Goal: Task Accomplishment & Management: Use online tool/utility

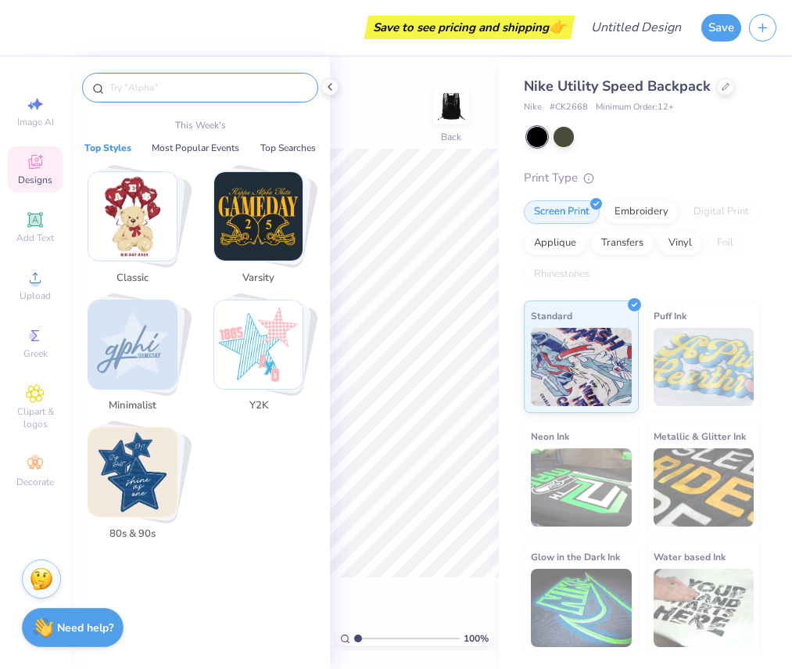
click at [258, 91] on input "text" at bounding box center [208, 88] width 200 height 16
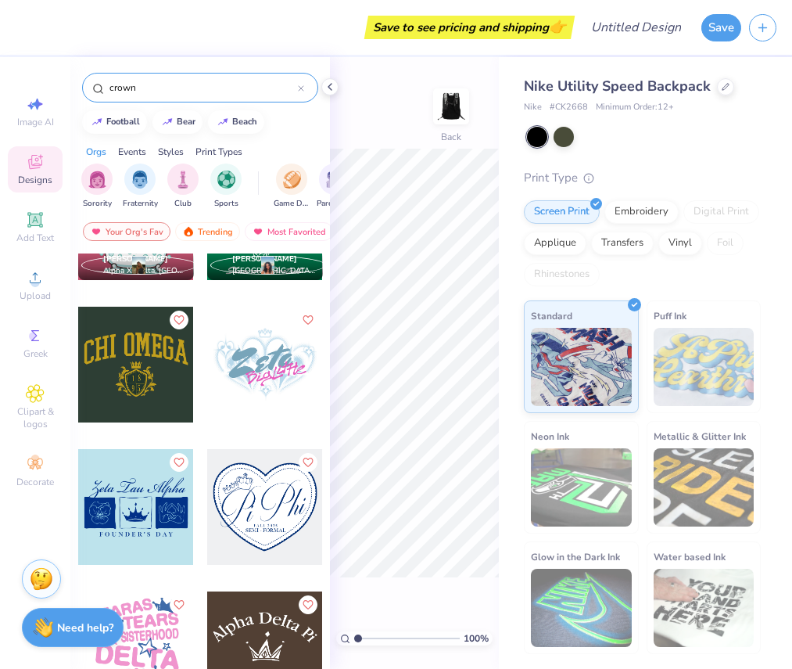
scroll to position [516, 0]
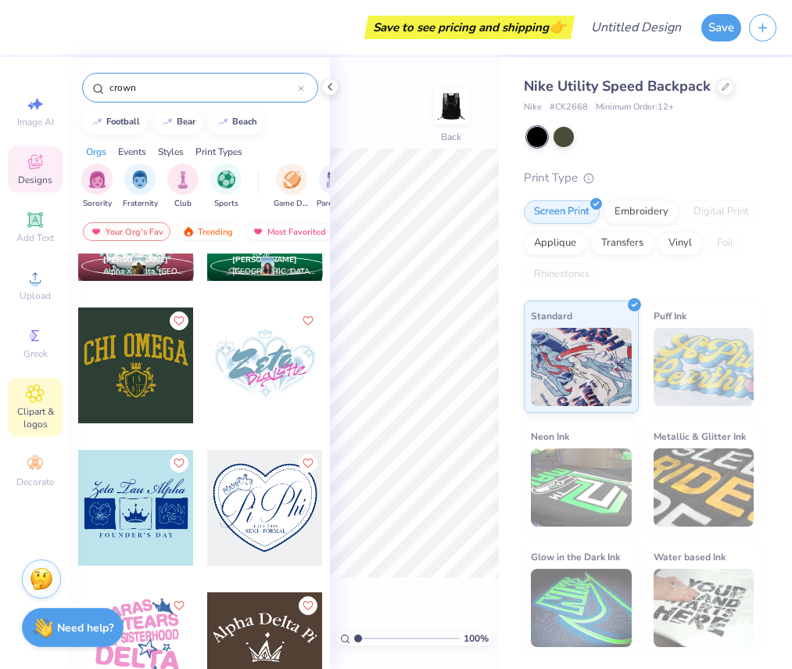
type input "crown"
click at [30, 403] on div "Clipart & logos" at bounding box center [35, 407] width 55 height 59
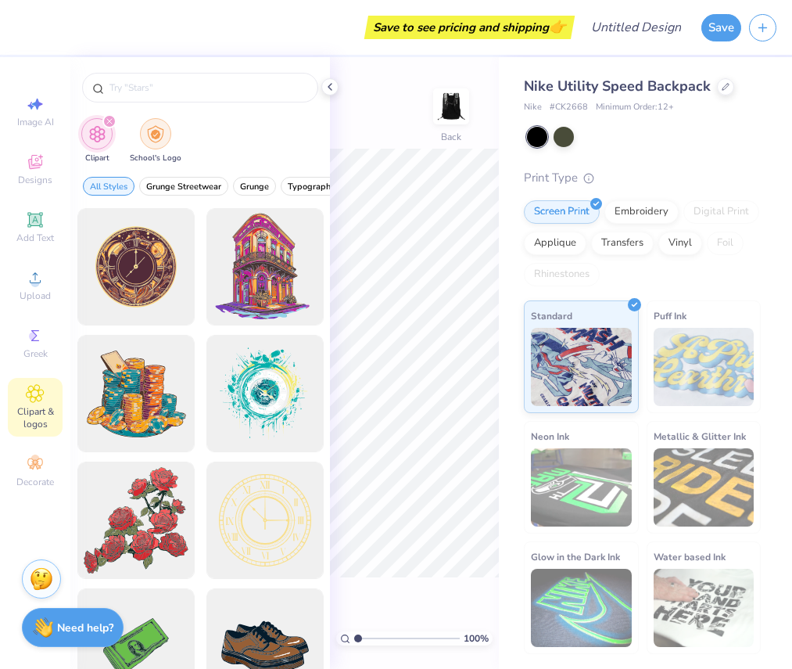
click at [160, 130] on img "filter for School's Logo" at bounding box center [155, 134] width 17 height 18
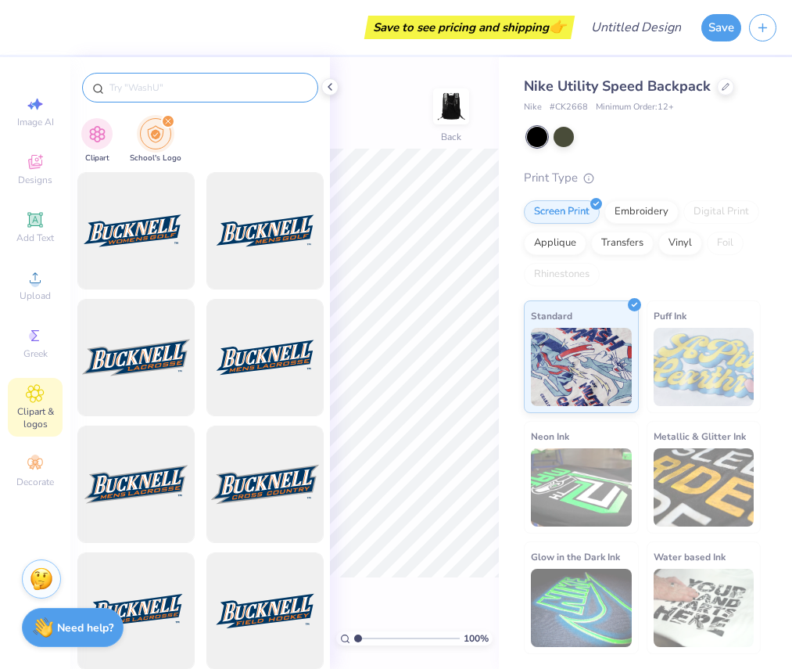
click at [192, 84] on input "text" at bounding box center [208, 88] width 200 height 16
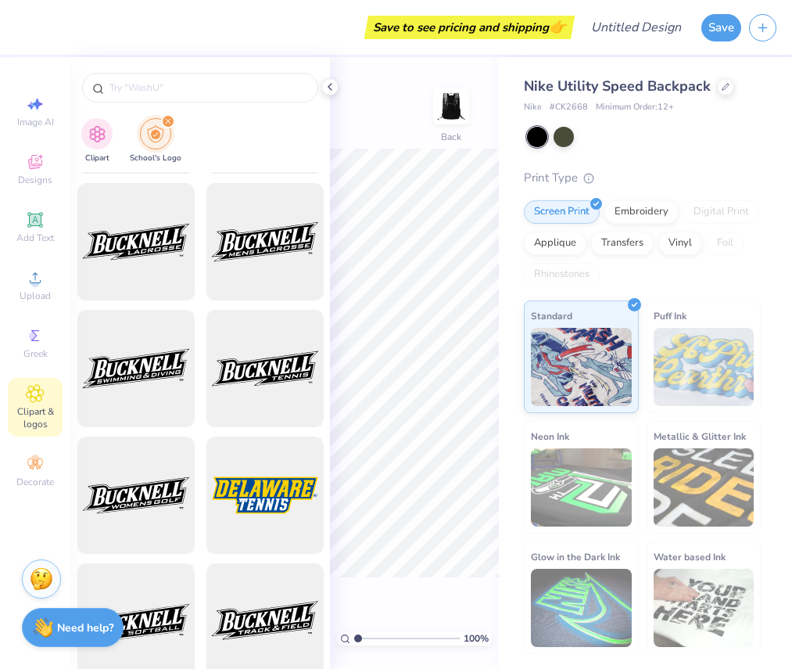
scroll to position [2398, 0]
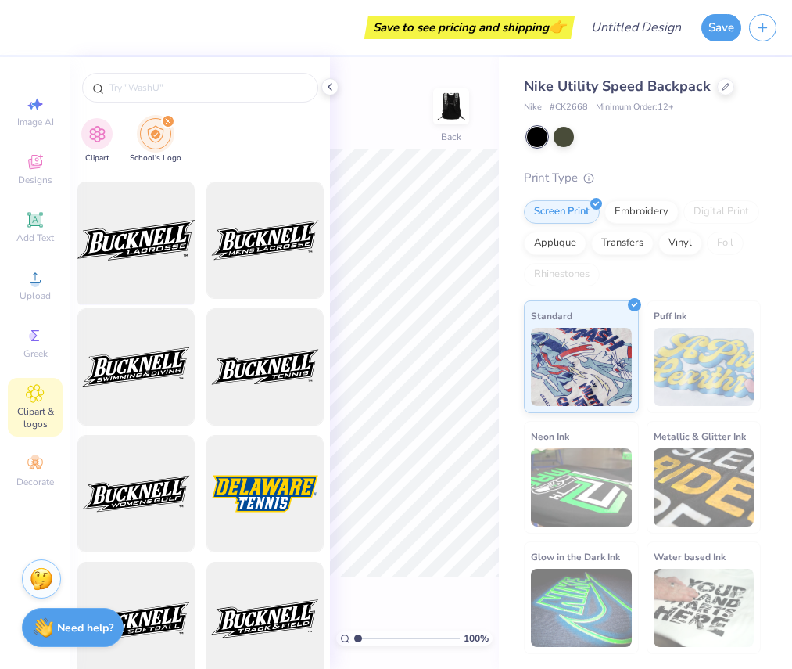
click at [173, 242] on div at bounding box center [135, 240] width 129 height 129
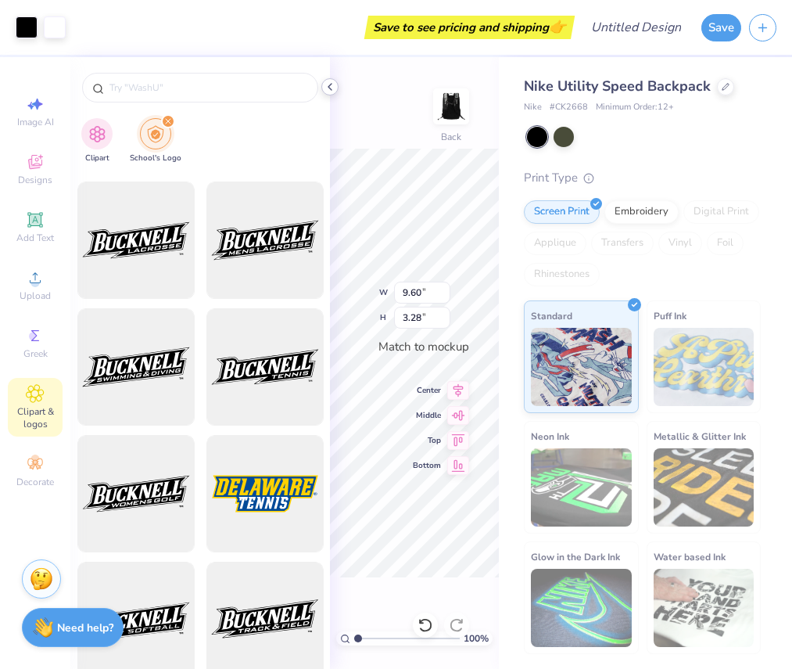
click at [330, 78] on div at bounding box center [329, 86] width 17 height 17
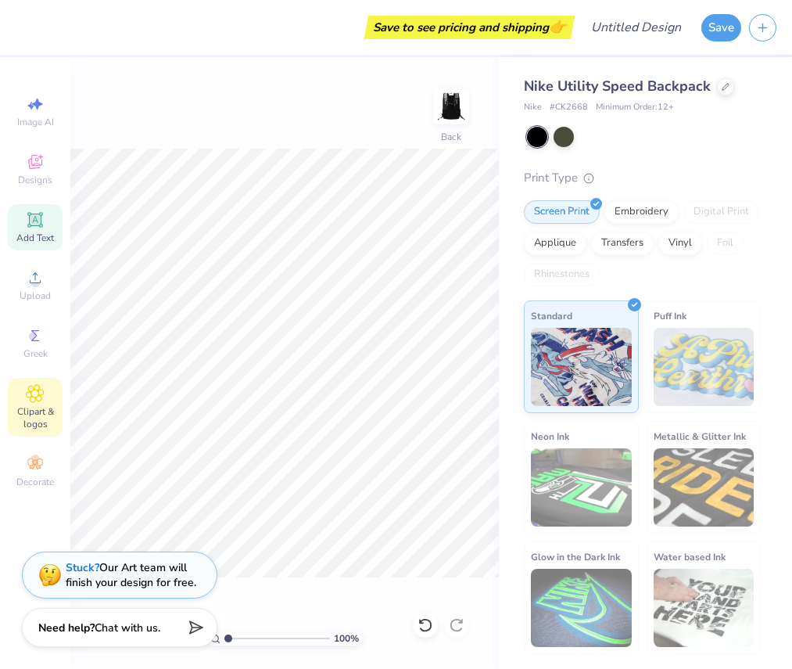
click at [41, 220] on icon at bounding box center [34, 219] width 15 height 15
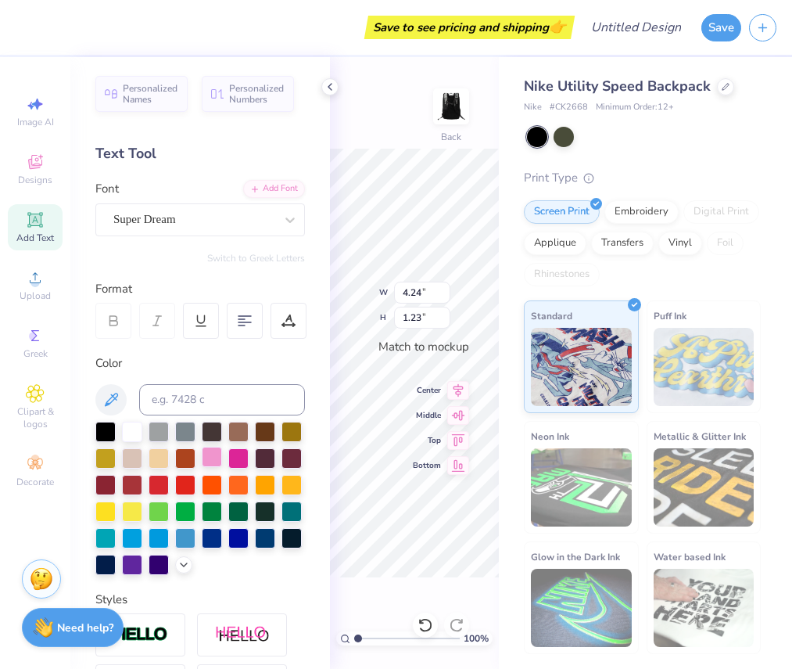
click at [214, 459] on div at bounding box center [212, 457] width 20 height 20
drag, startPoint x: 138, startPoint y: 563, endPoint x: 142, endPoint y: 552, distance: 11.9
click at [138, 563] on div at bounding box center [132, 563] width 20 height 20
click at [426, 301] on div "100 % Back" at bounding box center [414, 363] width 169 height 612
click at [429, 302] on div "100 % Back" at bounding box center [414, 363] width 169 height 612
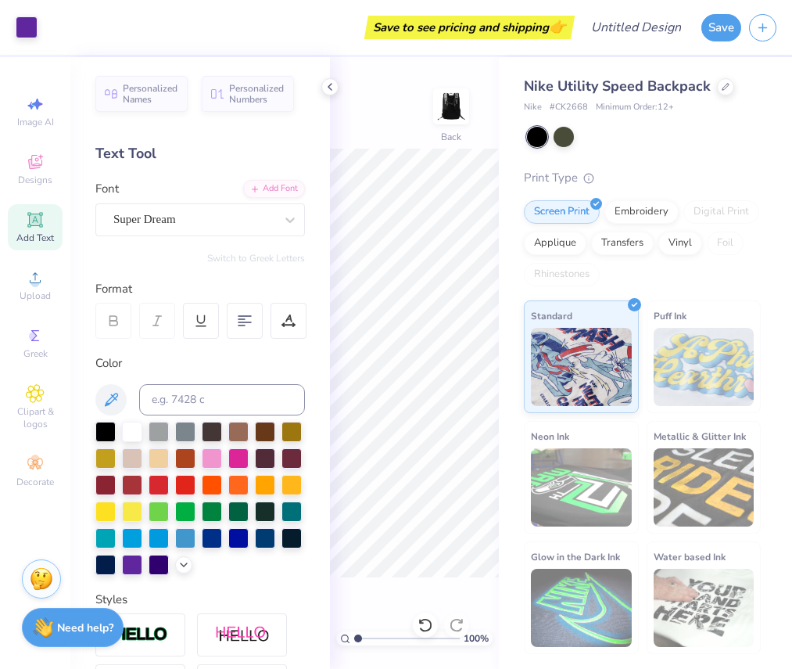
click at [433, 308] on div "100 % Back" at bounding box center [414, 363] width 169 height 612
click at [433, 307] on div "100 % Back W 4.24 4.24 " H 1.23 1.23 " Match to mockup Center Middle Top Bottom" at bounding box center [414, 363] width 169 height 612
click at [195, 221] on div "Super Dream" at bounding box center [194, 219] width 164 height 24
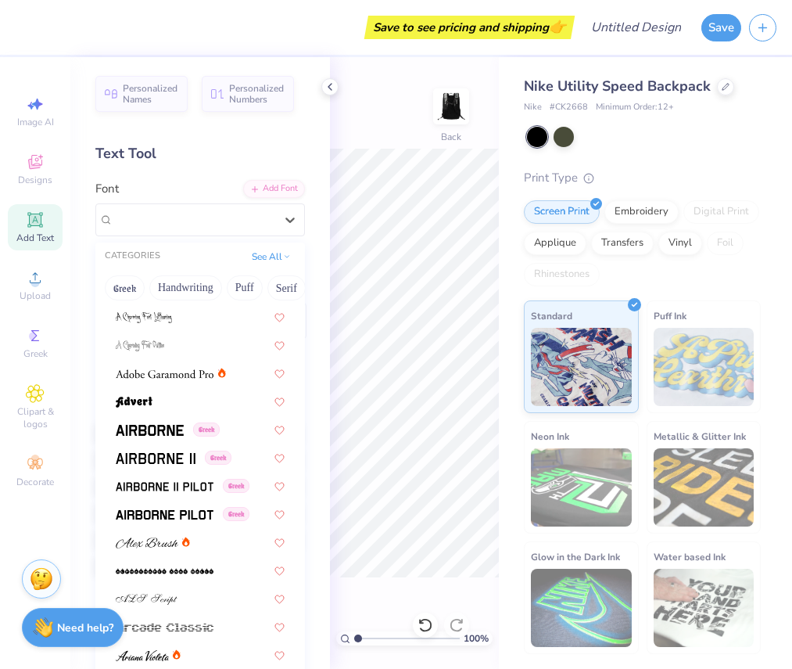
scroll to position [168, 0]
click at [170, 457] on img at bounding box center [156, 457] width 80 height 11
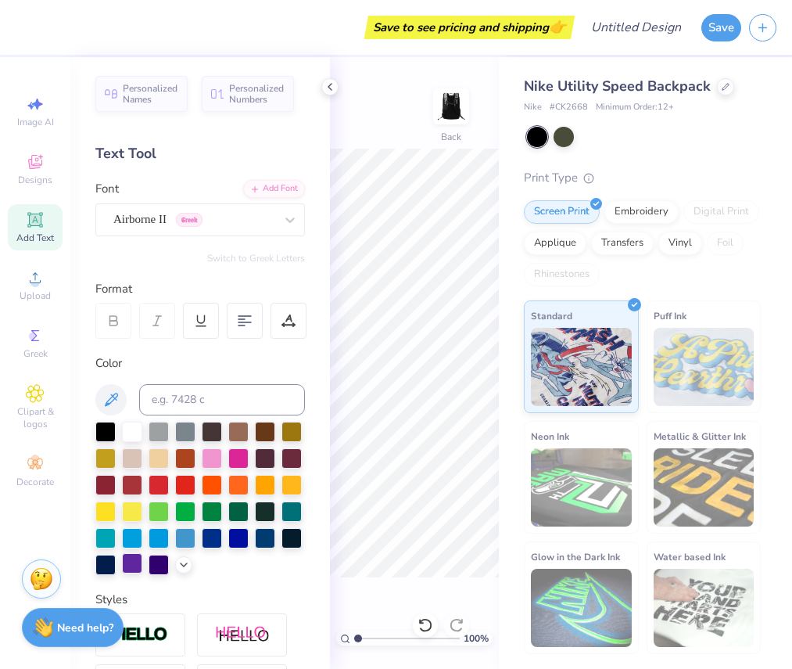
click at [137, 563] on div at bounding box center [132, 563] width 20 height 20
click at [132, 569] on div at bounding box center [132, 563] width 20 height 20
click at [42, 241] on span "Add Text" at bounding box center [35, 237] width 38 height 13
click at [432, 309] on input "1.23" at bounding box center [422, 318] width 56 height 22
type textarea "T"
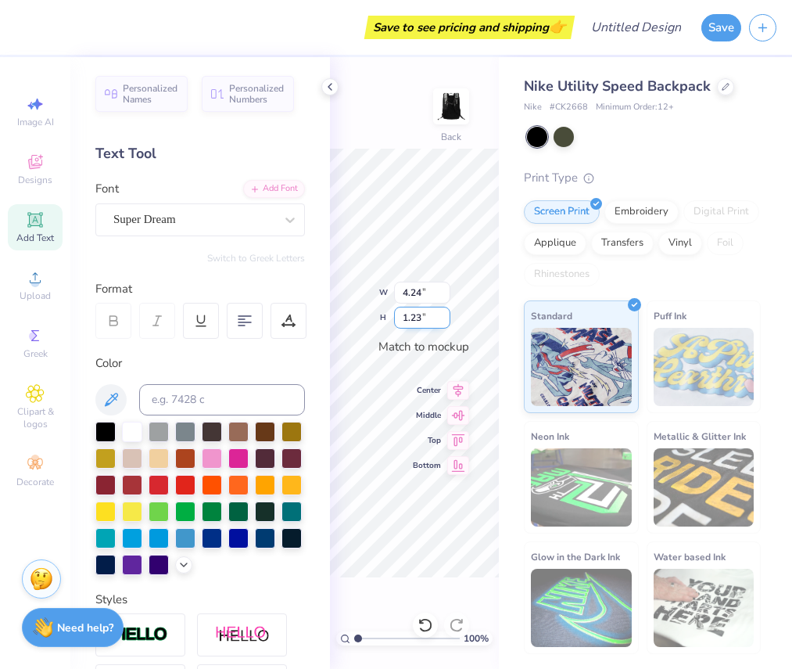
scroll to position [1, 1]
type textarea "SPHA Hockey"
click at [125, 560] on div at bounding box center [132, 563] width 20 height 20
type textarea "S"
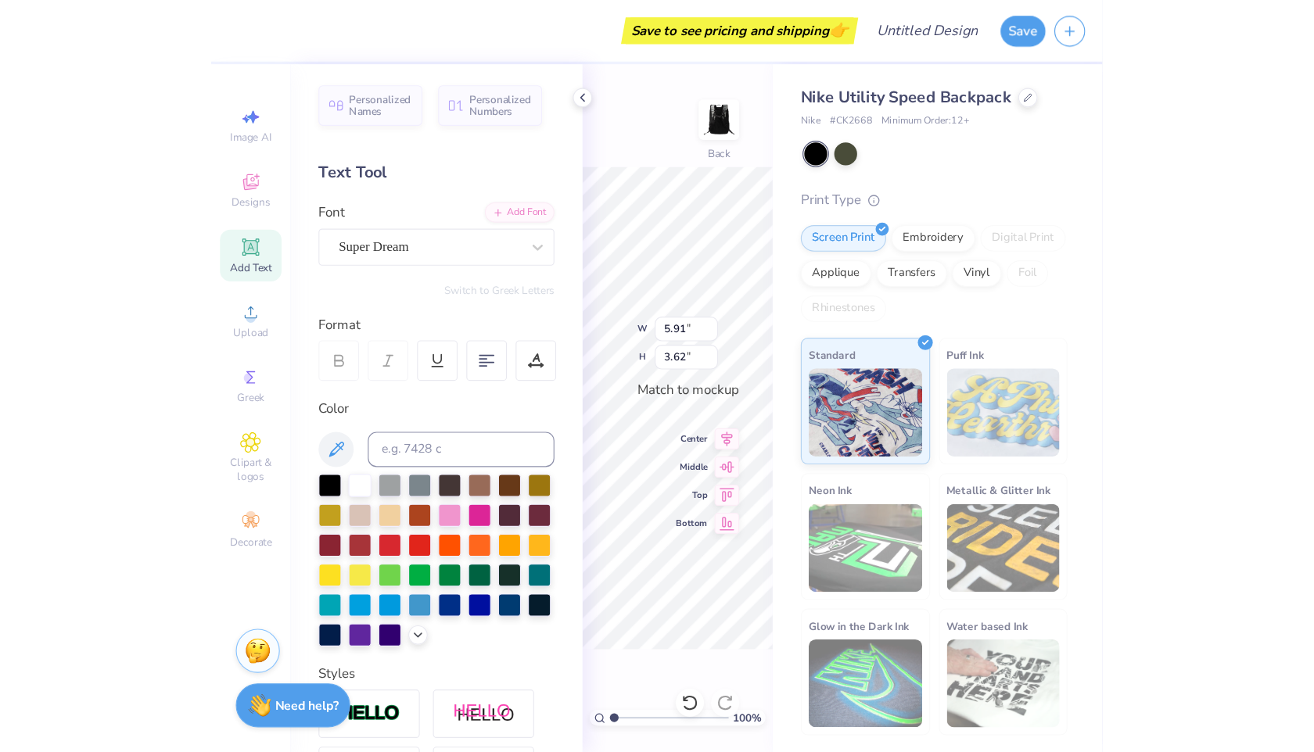
scroll to position [1, 5]
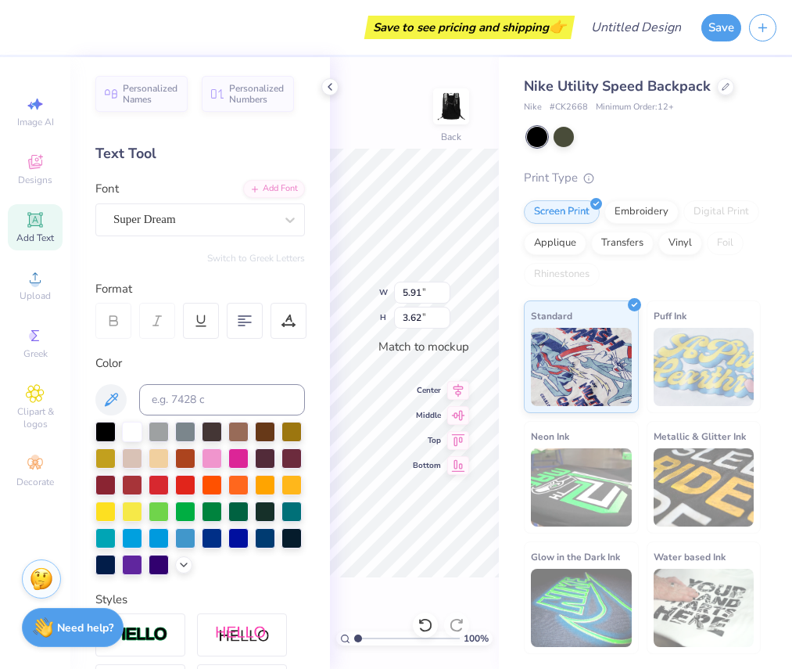
type textarea "Queen City Royals"
click at [328, 84] on icon at bounding box center [330, 87] width 13 height 13
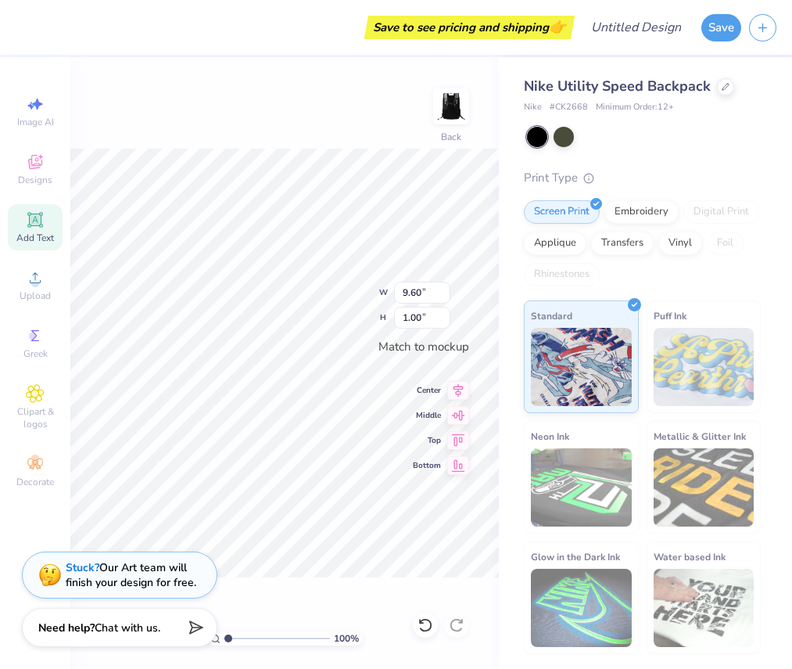
type input "9.60"
type input "1.00"
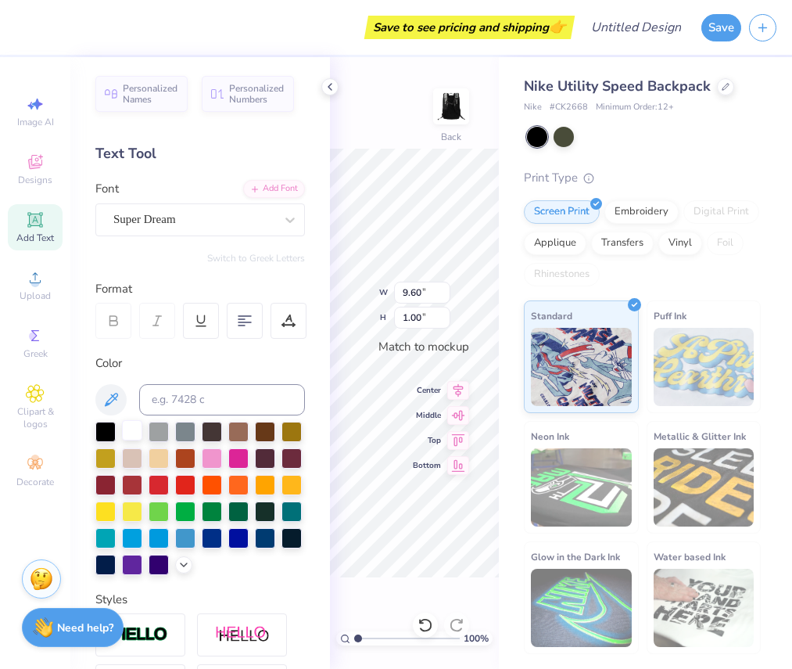
click at [132, 429] on div at bounding box center [132, 430] width 20 height 20
click at [99, 459] on div at bounding box center [105, 457] width 20 height 20
click at [289, 425] on div at bounding box center [292, 430] width 20 height 20
click at [122, 430] on div at bounding box center [132, 430] width 20 height 20
click at [375, 131] on div "100 % Back W 9.60 9.60 " H 1.00 1.00 " Match to mockup Center Middle Top Bottom" at bounding box center [414, 363] width 169 height 612
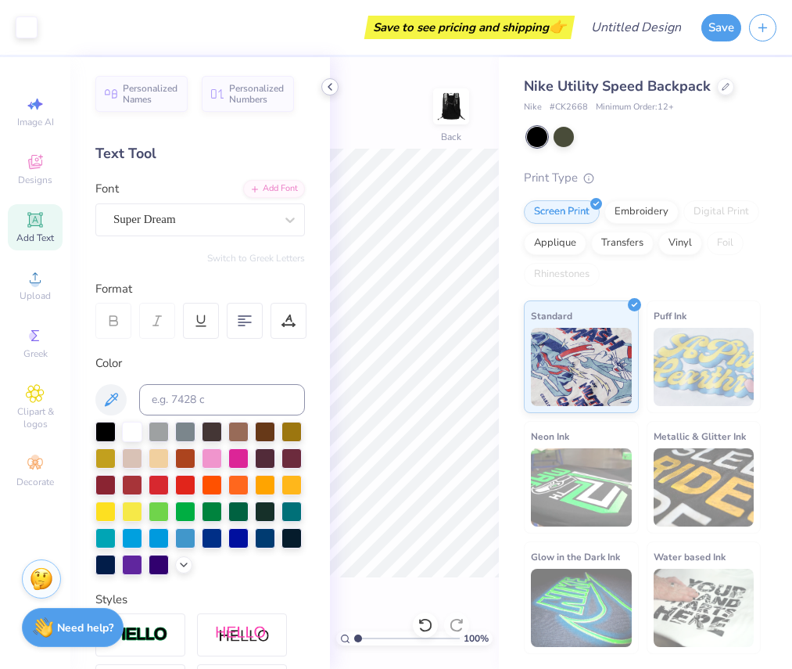
click at [335, 88] on icon at bounding box center [330, 87] width 13 height 13
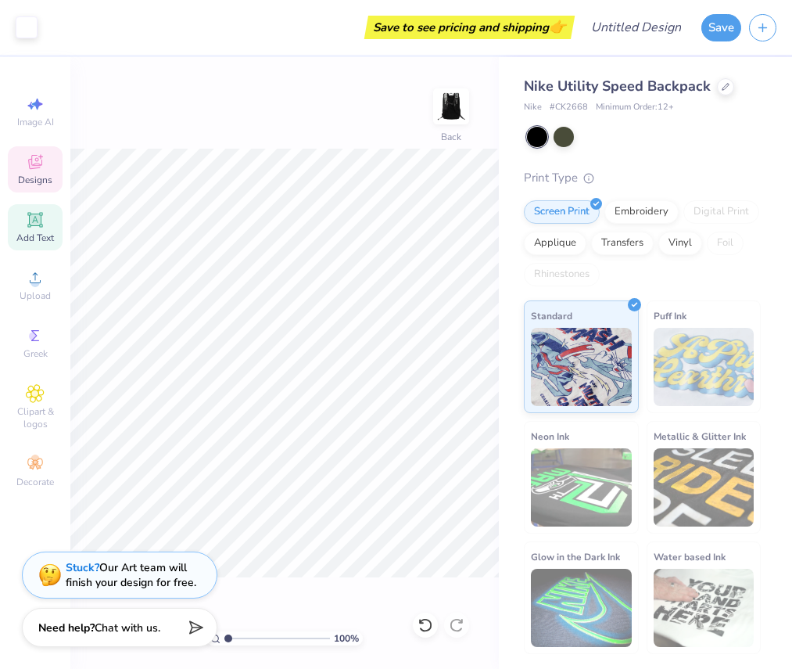
click at [21, 231] on span "Add Text" at bounding box center [35, 237] width 38 height 13
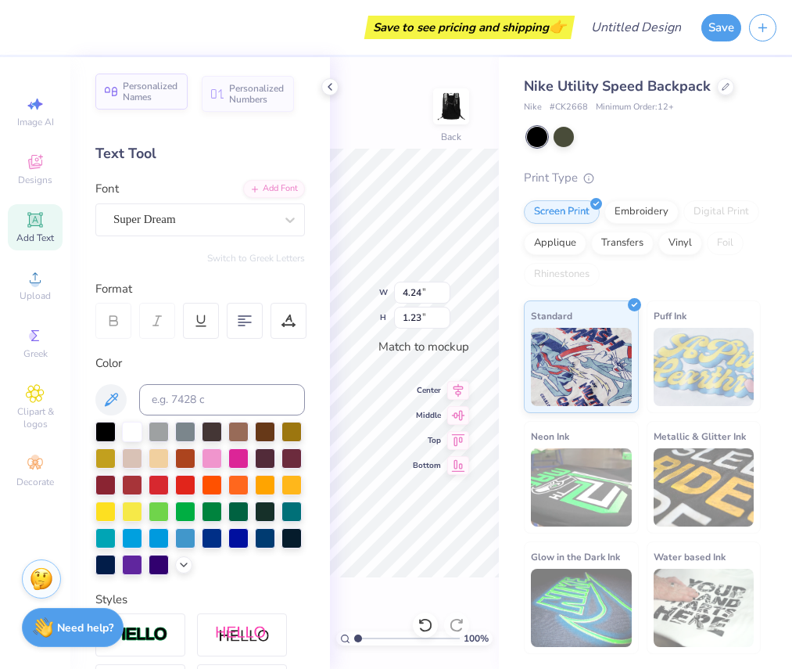
click at [129, 95] on span "Personalized Names" at bounding box center [151, 92] width 56 height 22
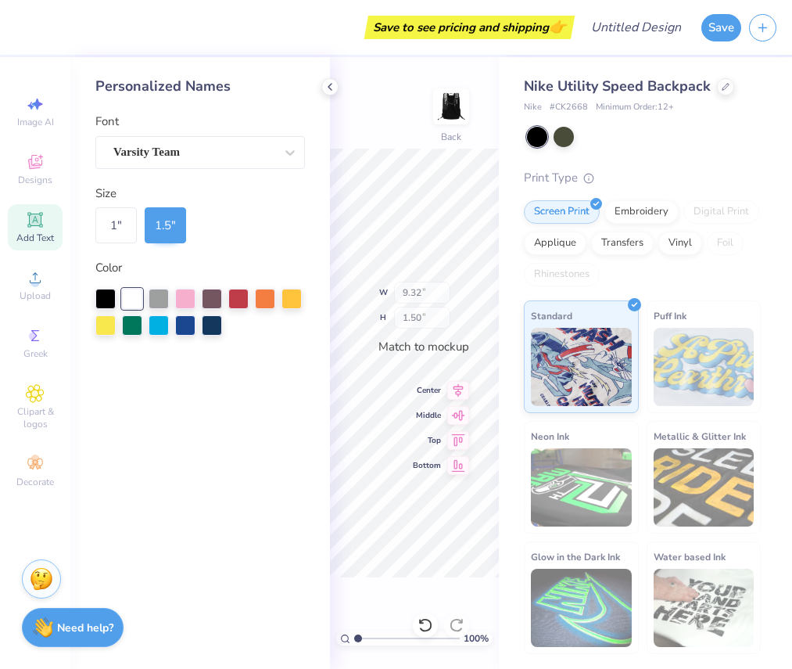
type input "9.32"
type input "1.50"
click at [241, 152] on div "Varsity Team" at bounding box center [194, 152] width 164 height 24
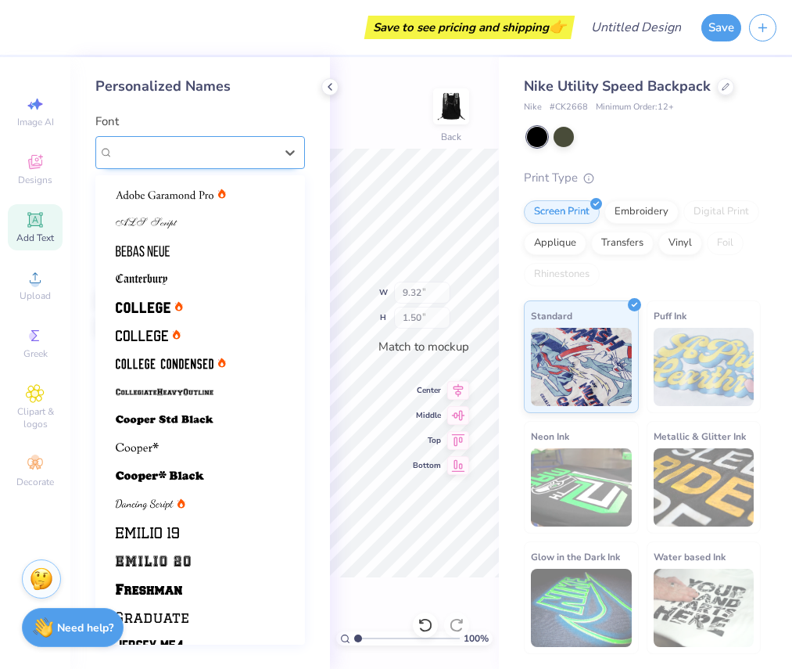
click at [225, 159] on div "Varsity Team" at bounding box center [193, 152] width 161 height 18
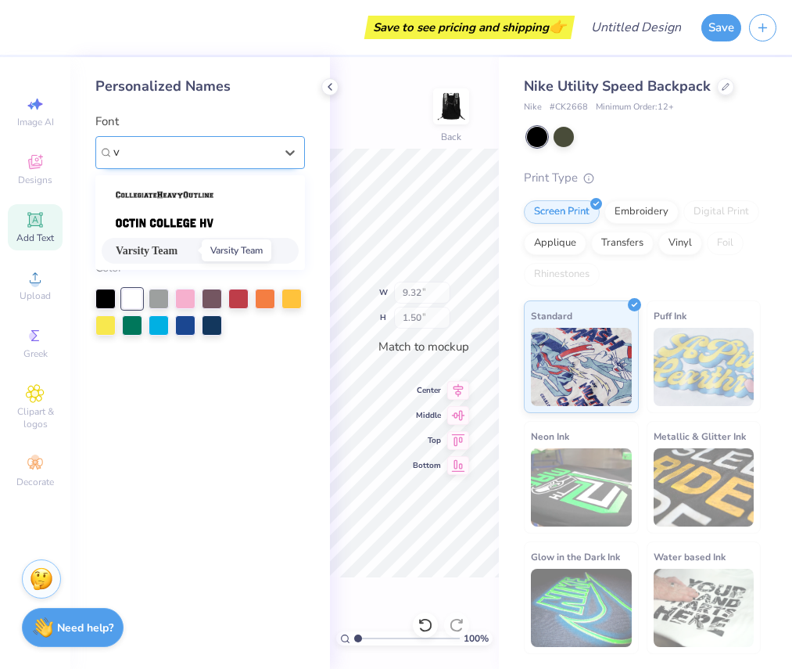
click at [157, 245] on span "Varsity Team" at bounding box center [147, 250] width 62 height 16
type input "v"
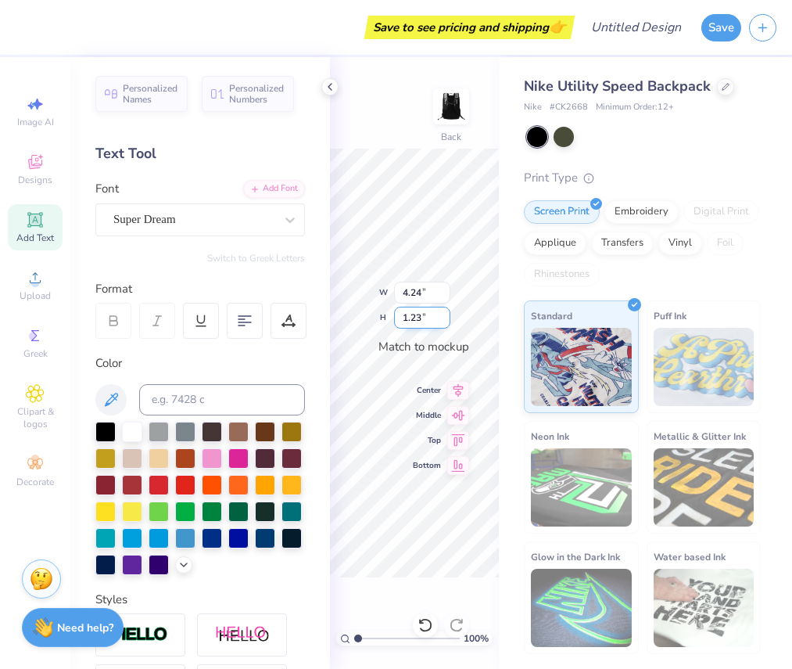
type textarea "T"
type textarea "31"
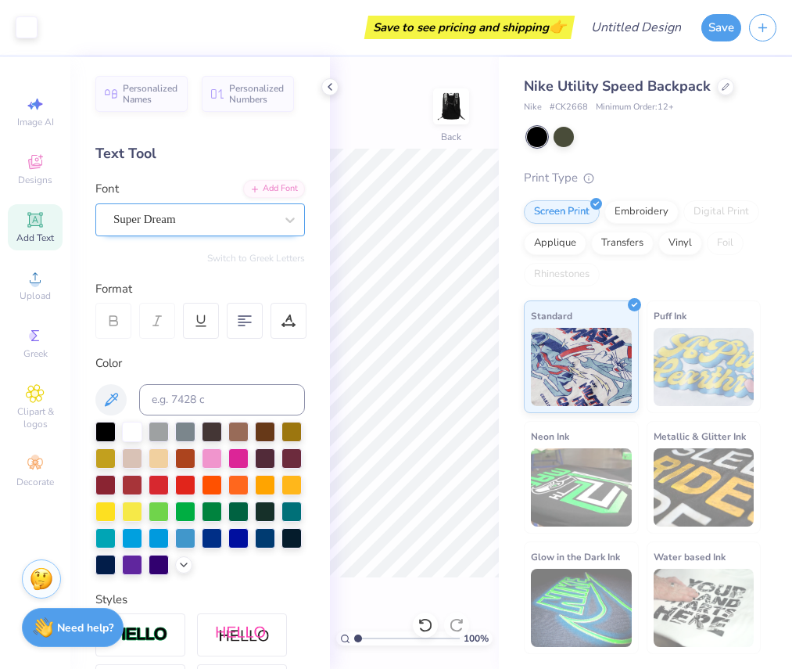
click at [216, 206] on div "Super Dream" at bounding box center [200, 219] width 210 height 33
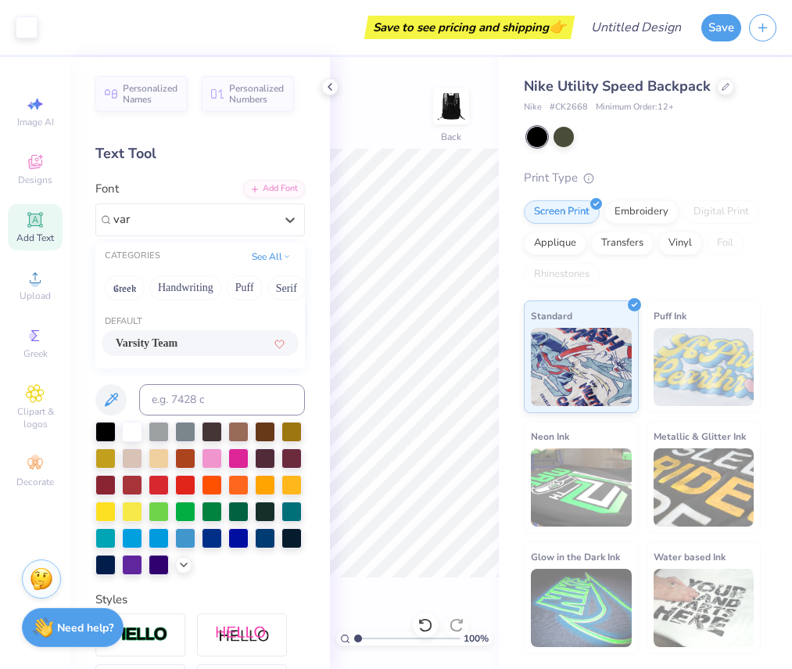
click at [178, 335] on span "Varsity Team" at bounding box center [147, 343] width 62 height 16
type input "var"
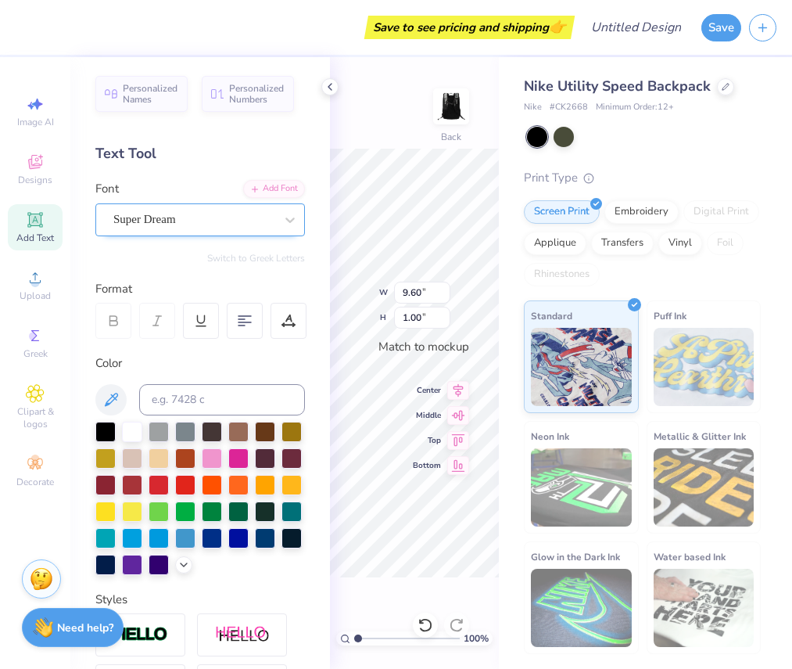
click at [200, 227] on div "Super Dream" at bounding box center [194, 219] width 164 height 24
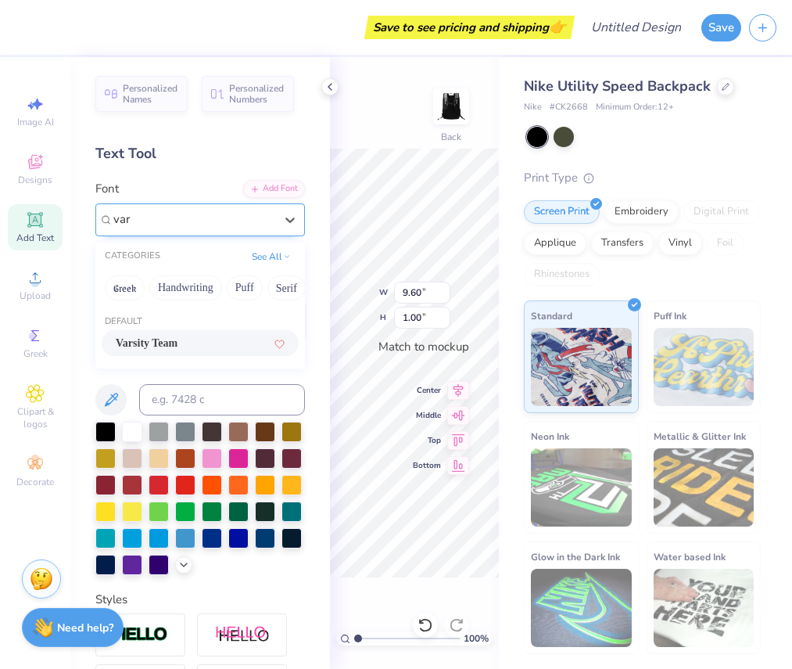
click at [178, 351] on span "Varsity Team" at bounding box center [147, 343] width 62 height 16
type input "var"
type input "0.74"
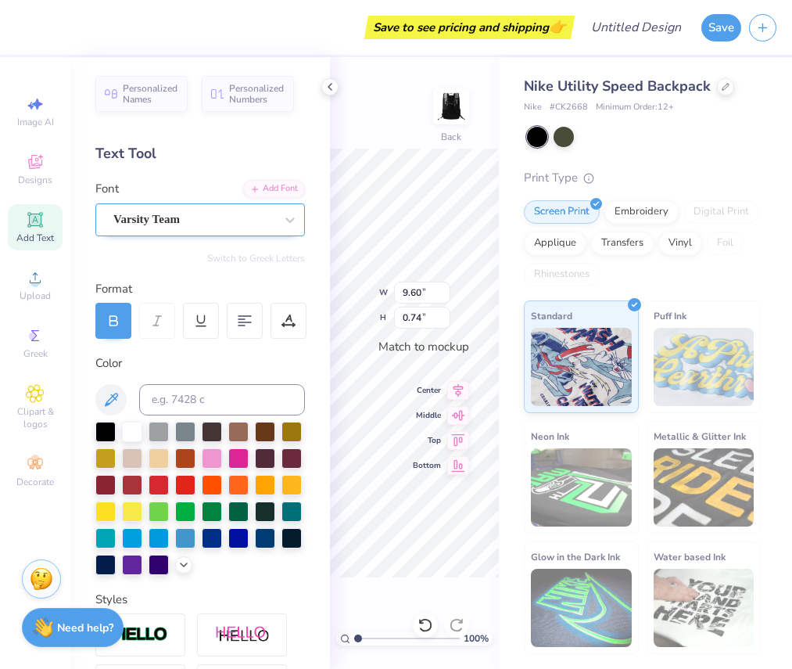
click at [389, 126] on div "100 % Back W 9.60 9.60 " H 0.74 0.74 " Match to mockup Center Middle Top Bottom" at bounding box center [414, 363] width 169 height 612
click at [325, 85] on icon at bounding box center [330, 87] width 13 height 13
click at [332, 84] on polyline at bounding box center [329, 87] width 3 height 6
type input "1.38"
type input "1.24"
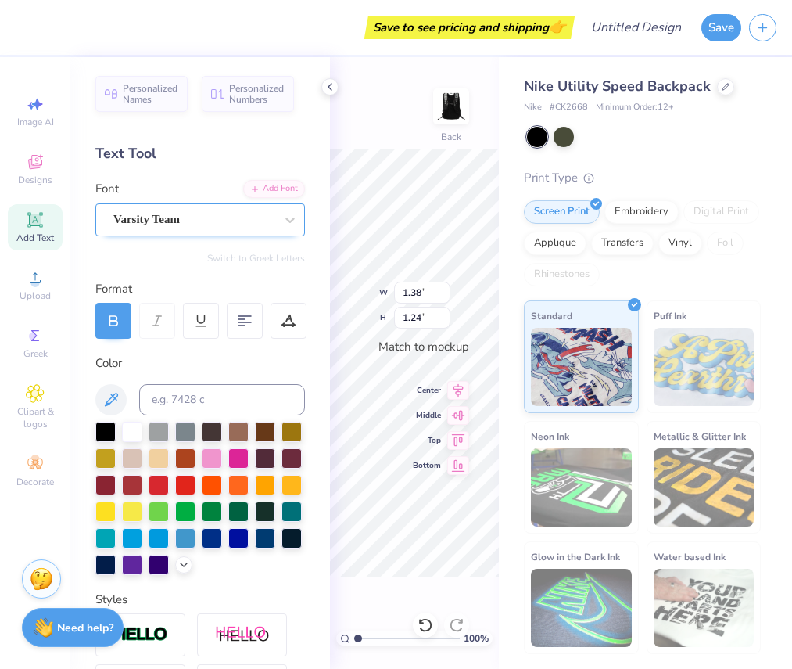
click at [353, 94] on div "100 % Back W 1.38 1.38 " H 1.24 1.24 " Match to mockup Center Middle Top Bottom" at bounding box center [414, 363] width 169 height 612
click at [332, 86] on icon at bounding box center [330, 87] width 13 height 13
type input "2.61"
type input "2.35"
click at [414, 440] on span "Top" at bounding box center [427, 437] width 28 height 11
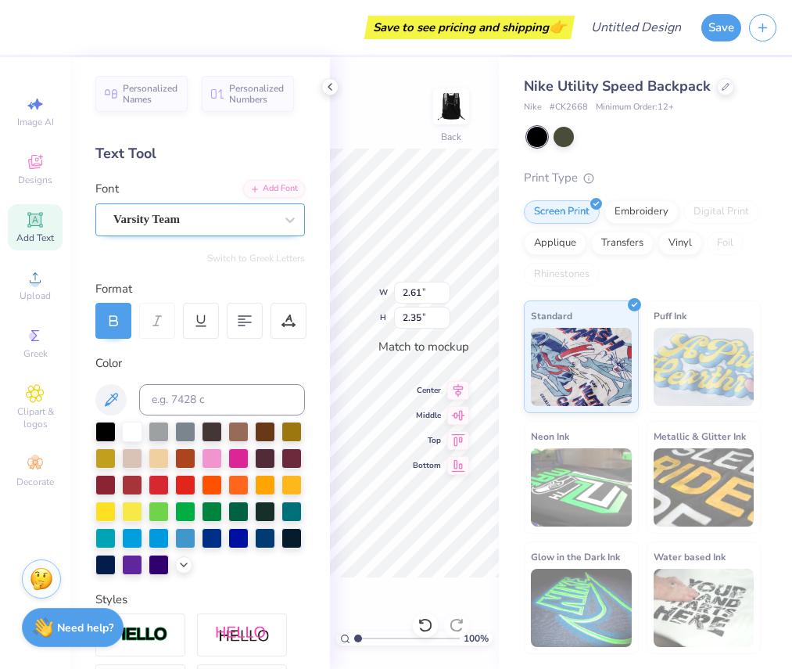
click at [127, 92] on span "Personalized Names" at bounding box center [151, 94] width 56 height 22
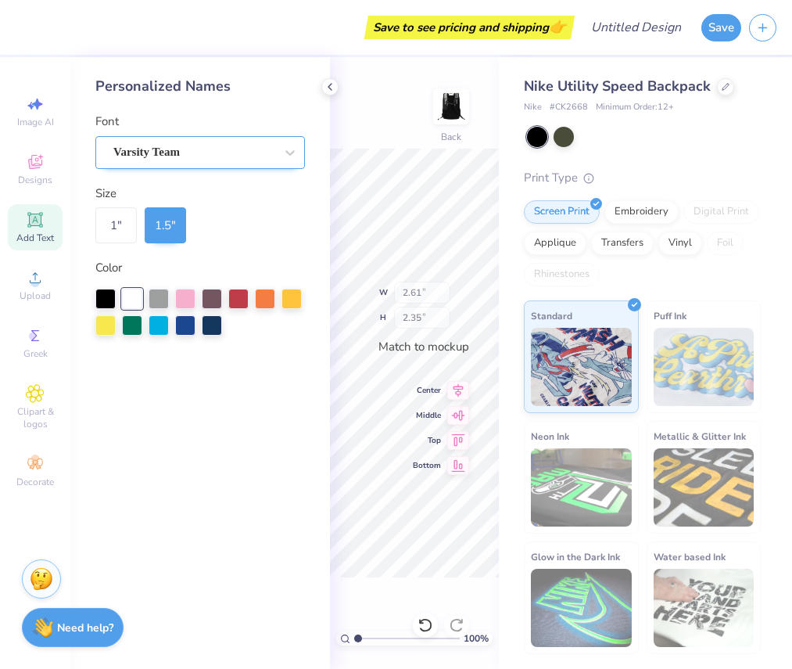
type input "9.32"
type input "1.50"
click at [325, 87] on icon at bounding box center [330, 87] width 13 height 13
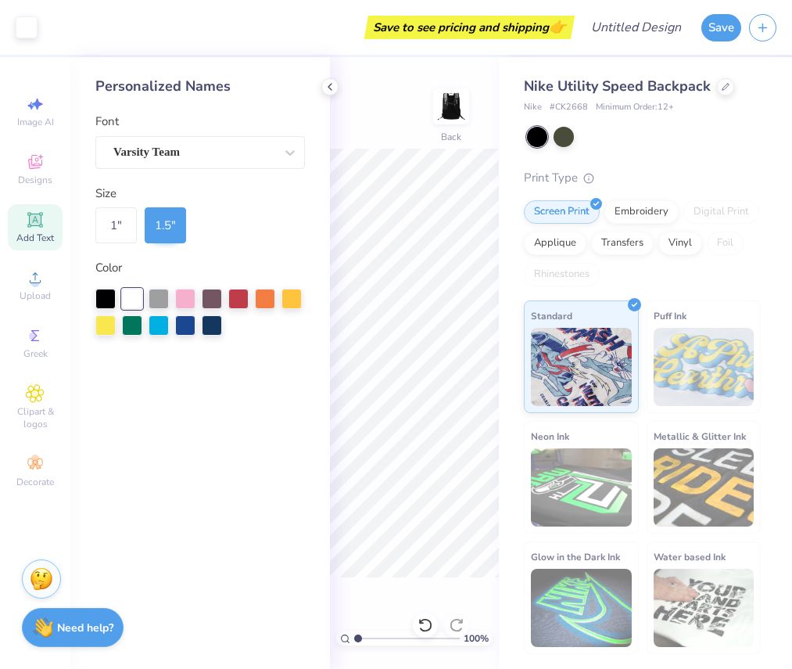
click at [339, 84] on div "100 % Back" at bounding box center [414, 363] width 169 height 612
click at [330, 85] on icon at bounding box center [330, 87] width 13 height 13
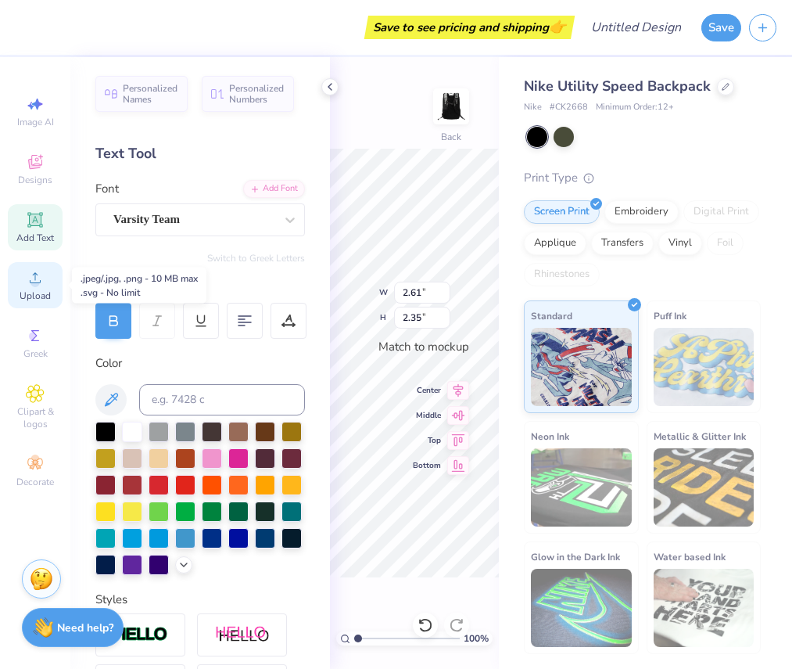
click at [38, 282] on circle at bounding box center [34, 282] width 9 height 9
click at [559, 136] on div at bounding box center [564, 135] width 20 height 20
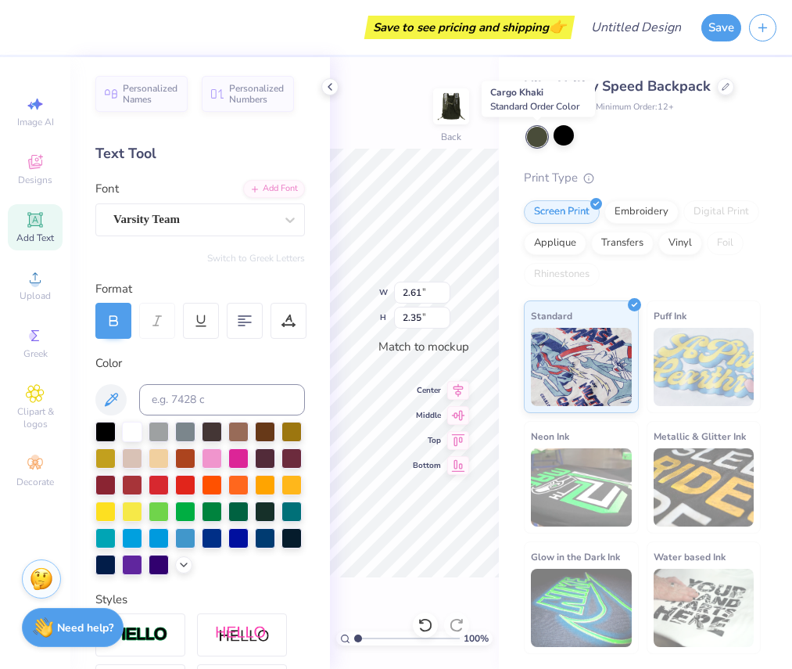
click at [527, 141] on div at bounding box center [537, 137] width 20 height 20
click at [566, 140] on div at bounding box center [564, 135] width 20 height 20
click at [328, 85] on polyline at bounding box center [329, 87] width 3 height 6
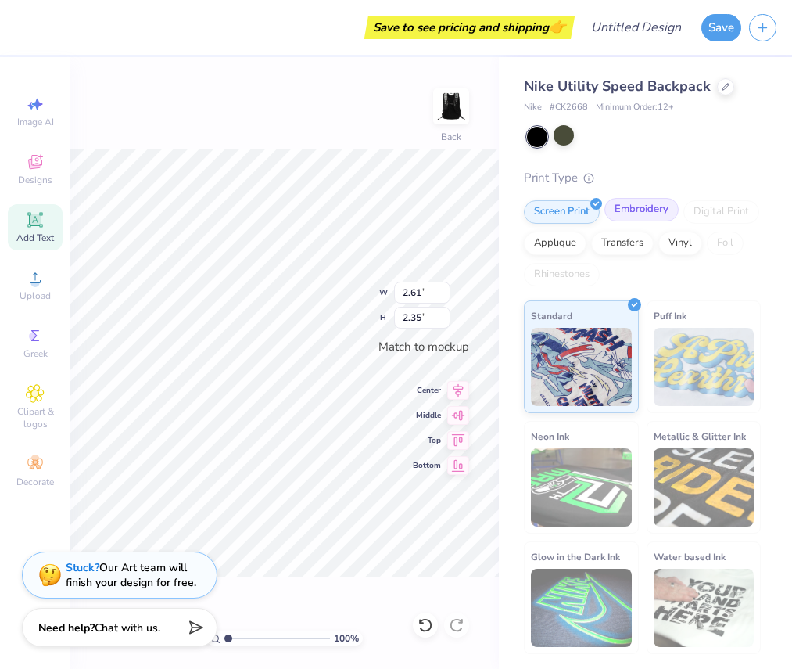
click at [640, 205] on div "Embroidery" at bounding box center [641, 209] width 74 height 23
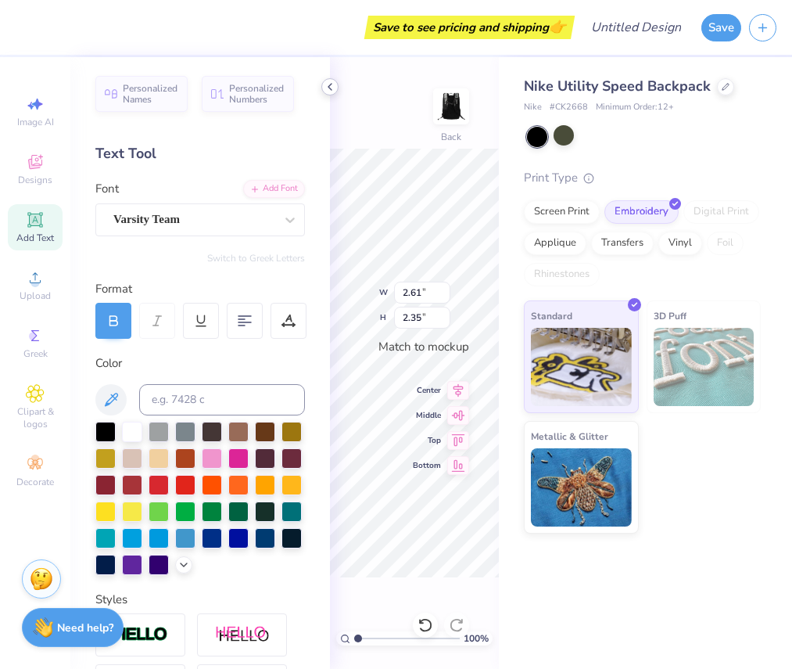
click at [324, 85] on icon at bounding box center [330, 87] width 13 height 13
click at [393, 113] on div "100 % Back" at bounding box center [414, 363] width 169 height 612
click at [334, 87] on icon at bounding box center [330, 87] width 13 height 13
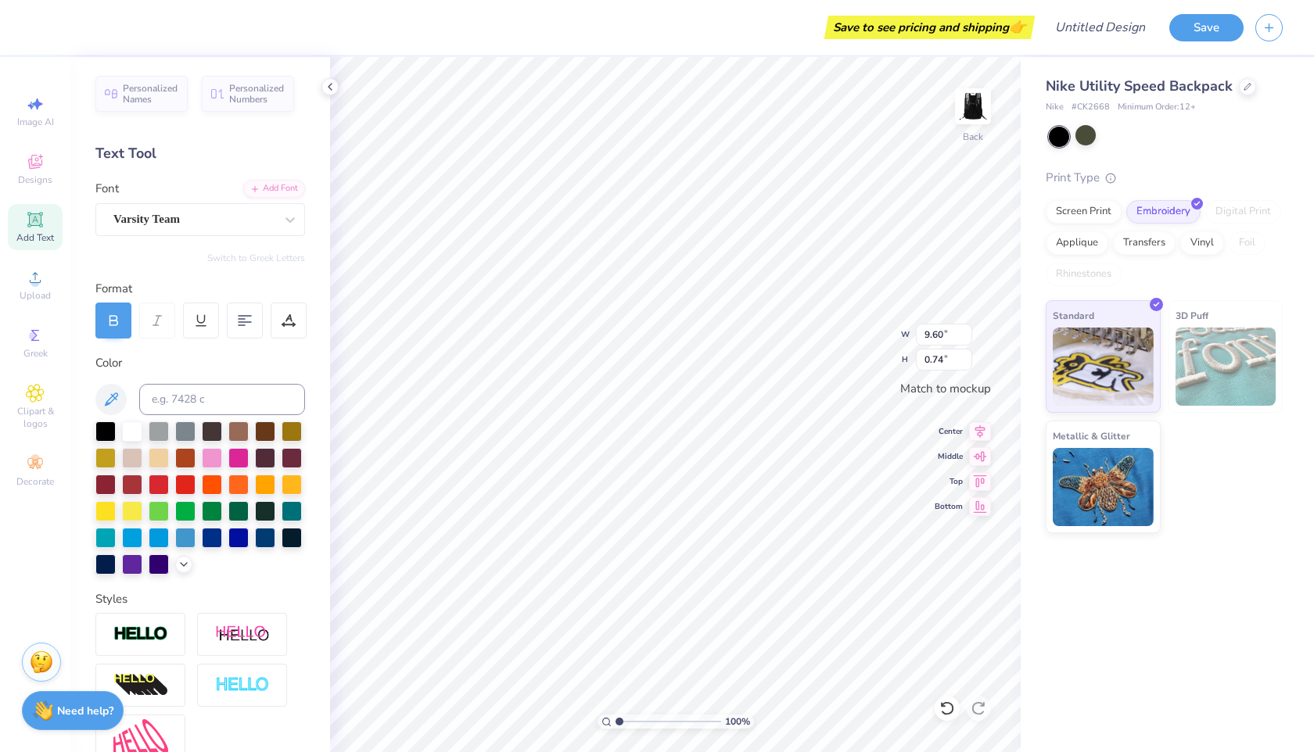
click at [28, 220] on icon at bounding box center [35, 219] width 19 height 19
type input "4.24"
type input "1.23"
type textarea "T"
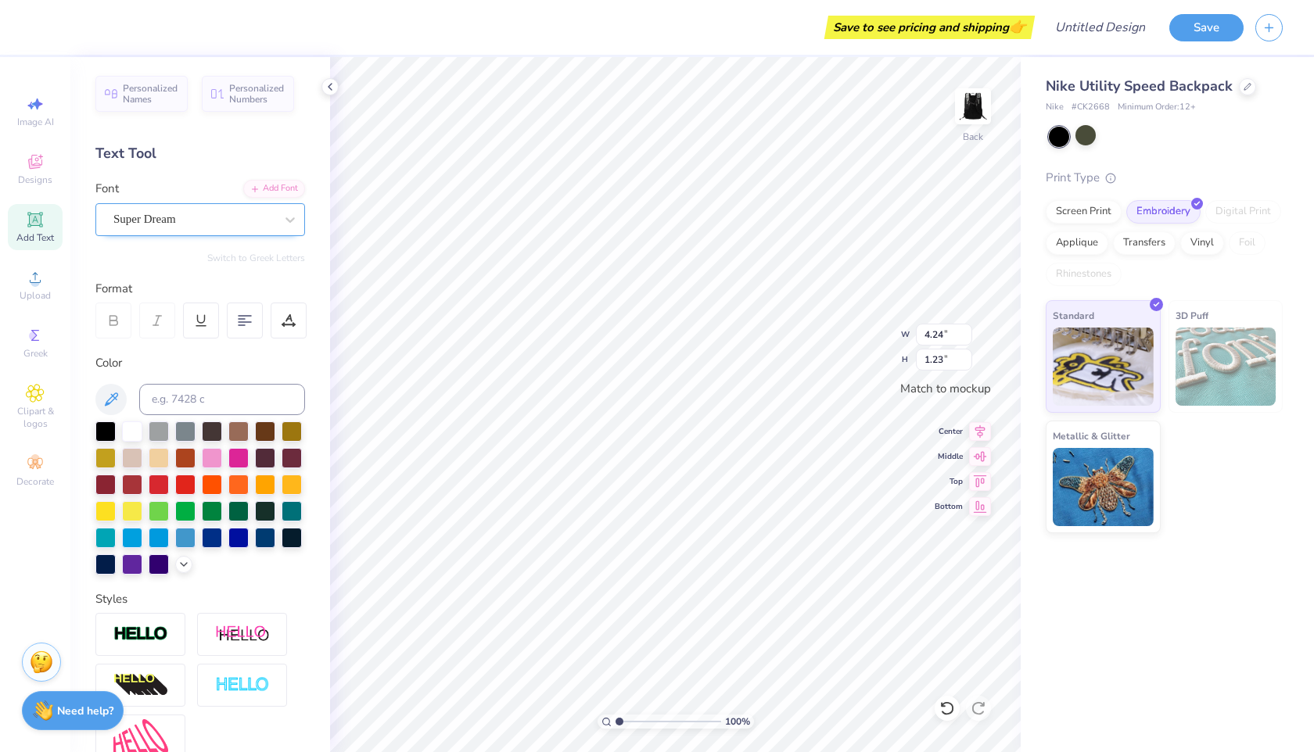
type textarea "Hockey"
click at [149, 210] on div "Super Dream" at bounding box center [194, 219] width 164 height 24
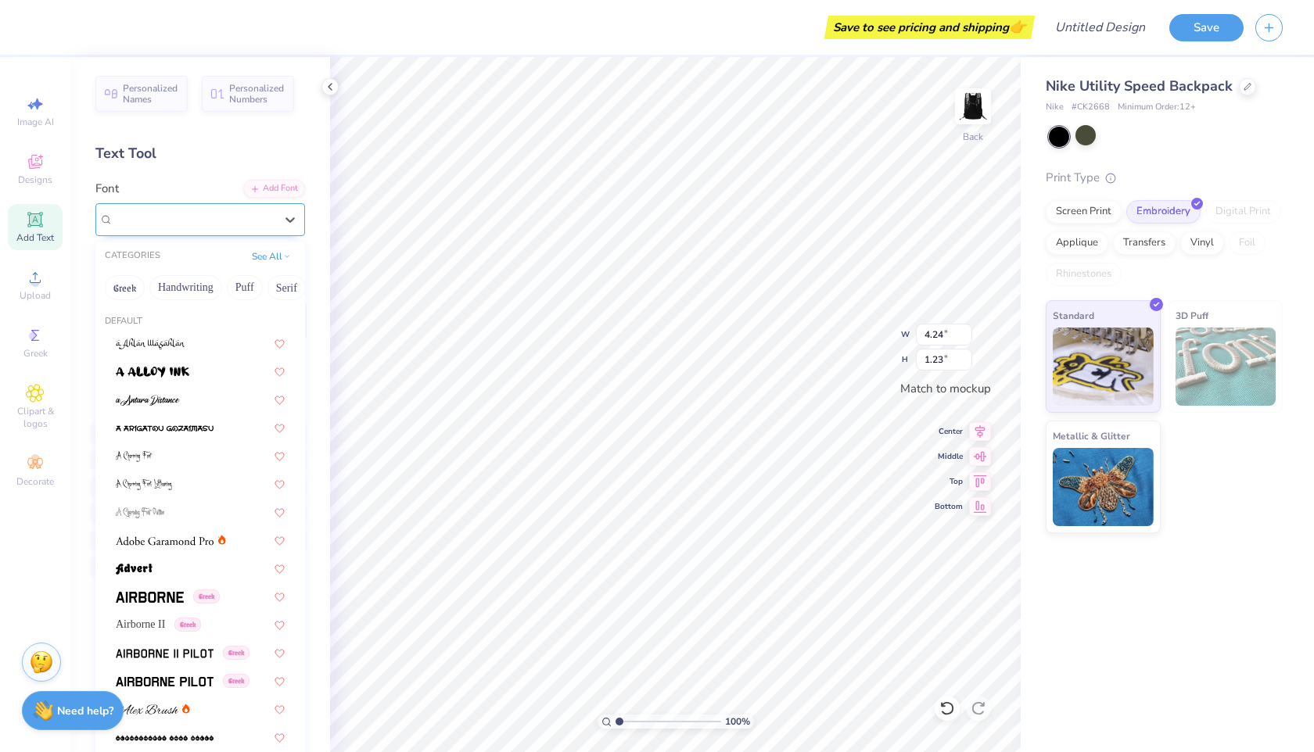
click at [221, 224] on div "Super Dream" at bounding box center [193, 219] width 161 height 18
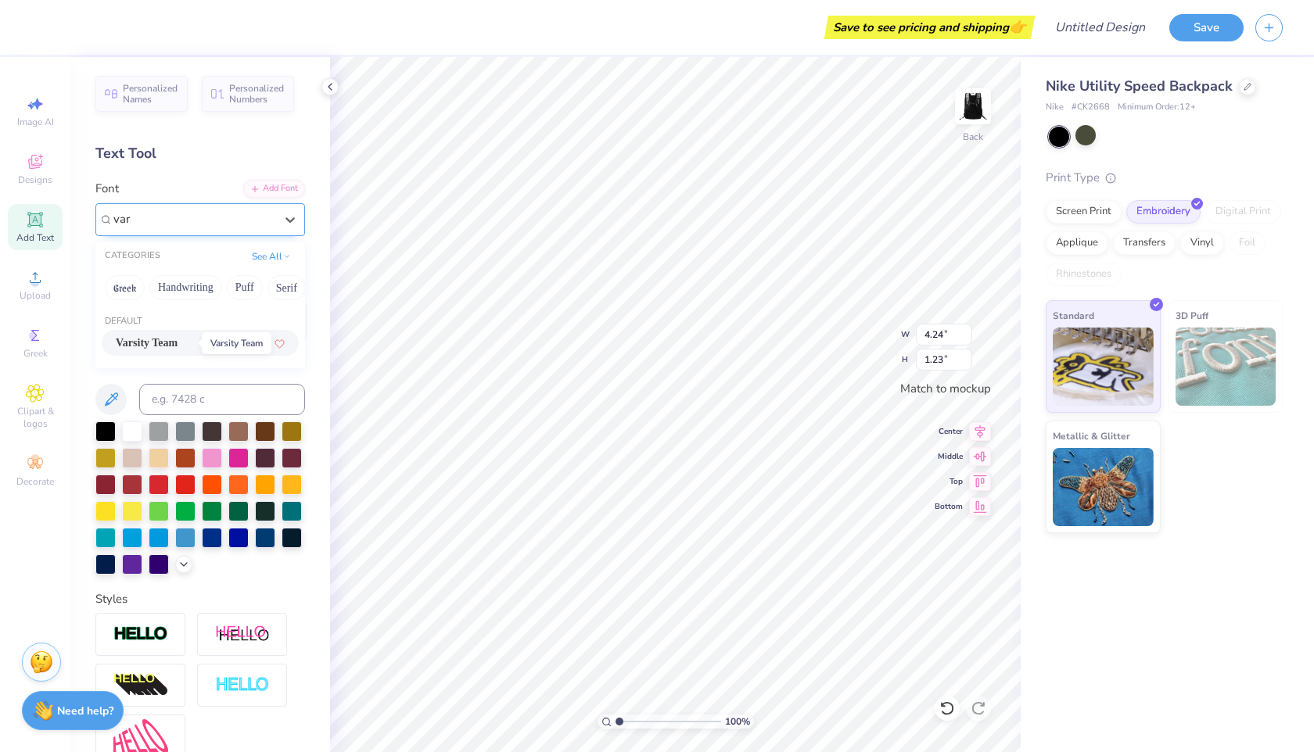
click at [167, 341] on span "Varsity Team" at bounding box center [147, 343] width 62 height 16
type input "var"
type input "5.06"
type input "1.02"
type input "9.60"
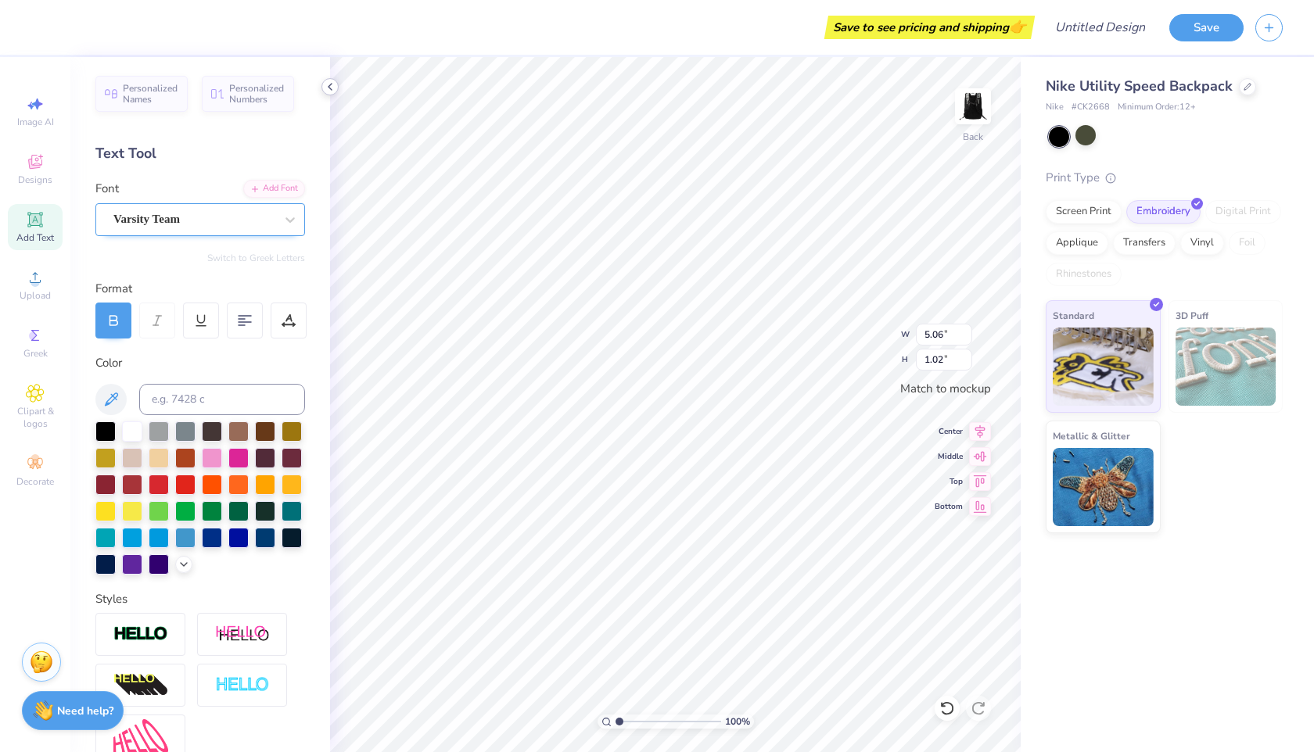
type input "0.74"
click at [18, 226] on div "Add Text" at bounding box center [35, 227] width 55 height 46
type input "4.29"
type input "1.24"
type textarea "T"
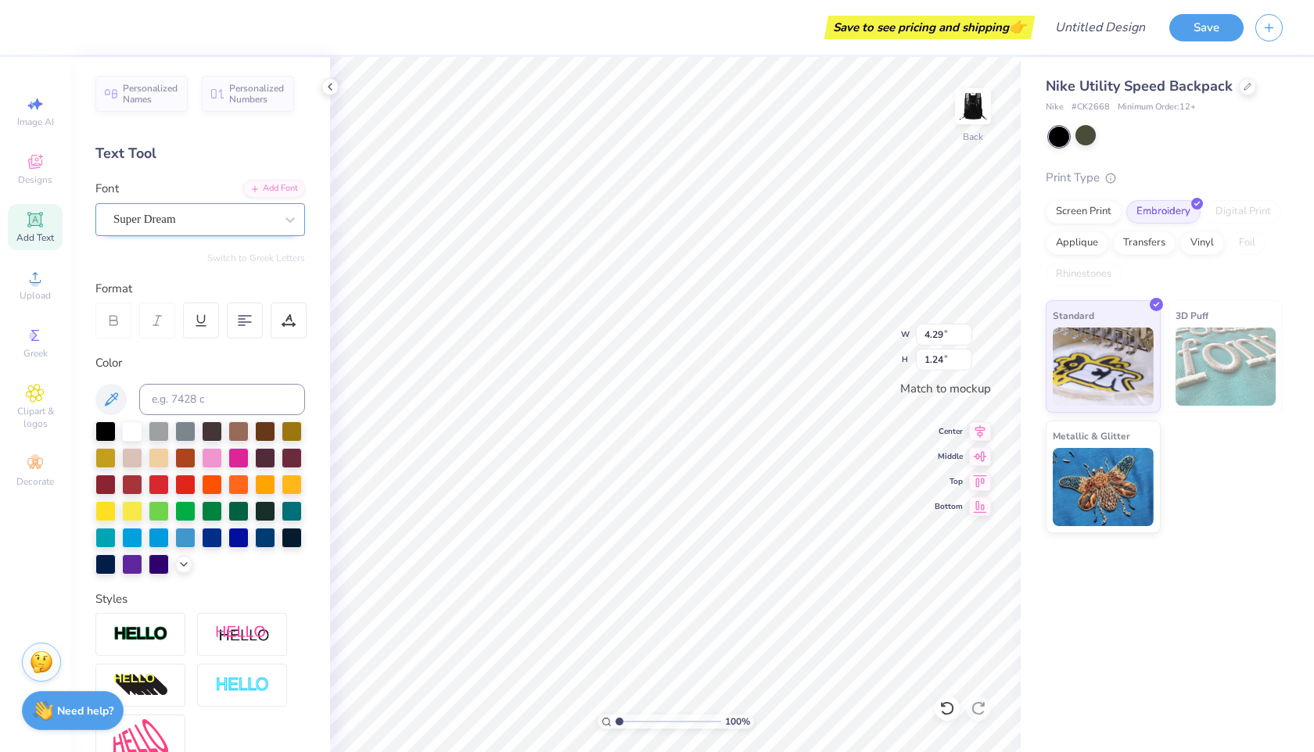
scroll to position [0, 0]
type textarea "Auchy"
click at [251, 214] on div "Super Dream" at bounding box center [194, 219] width 164 height 24
click at [170, 335] on span "Varsity Team" at bounding box center [147, 343] width 62 height 16
type input "var"
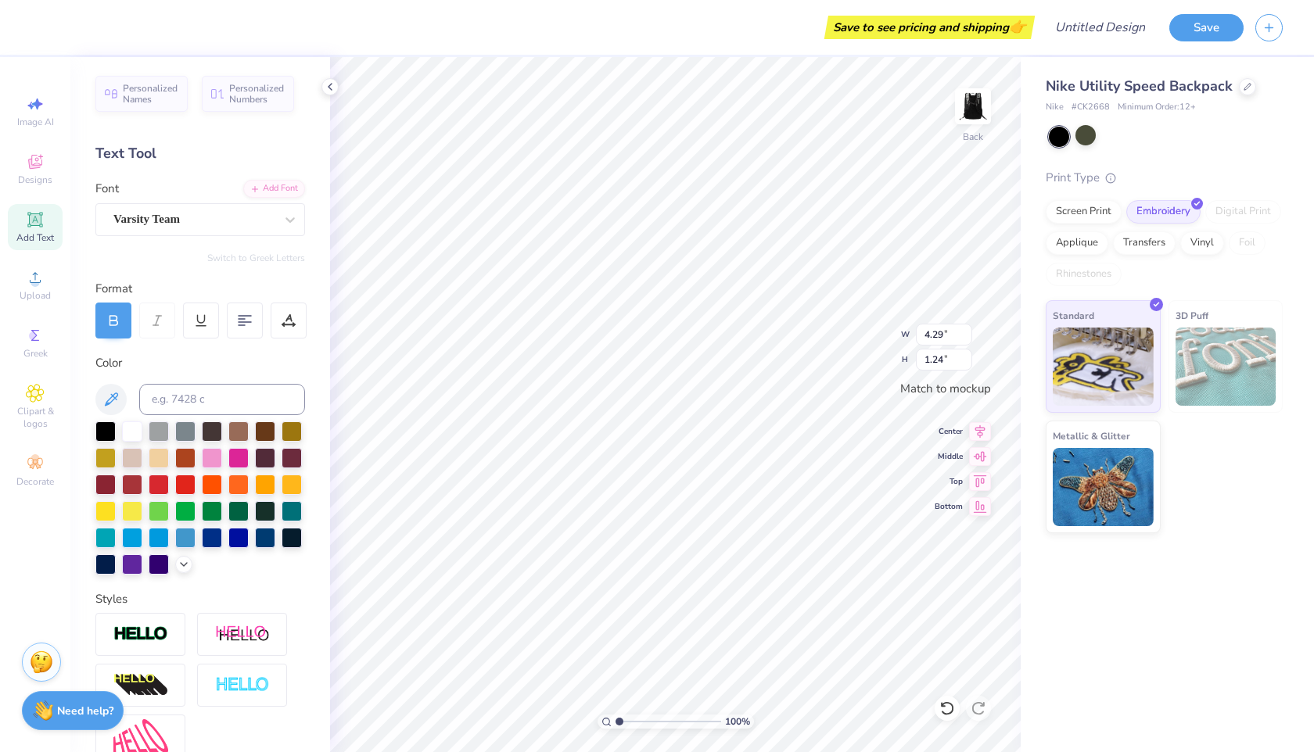
type textarea "Auch"
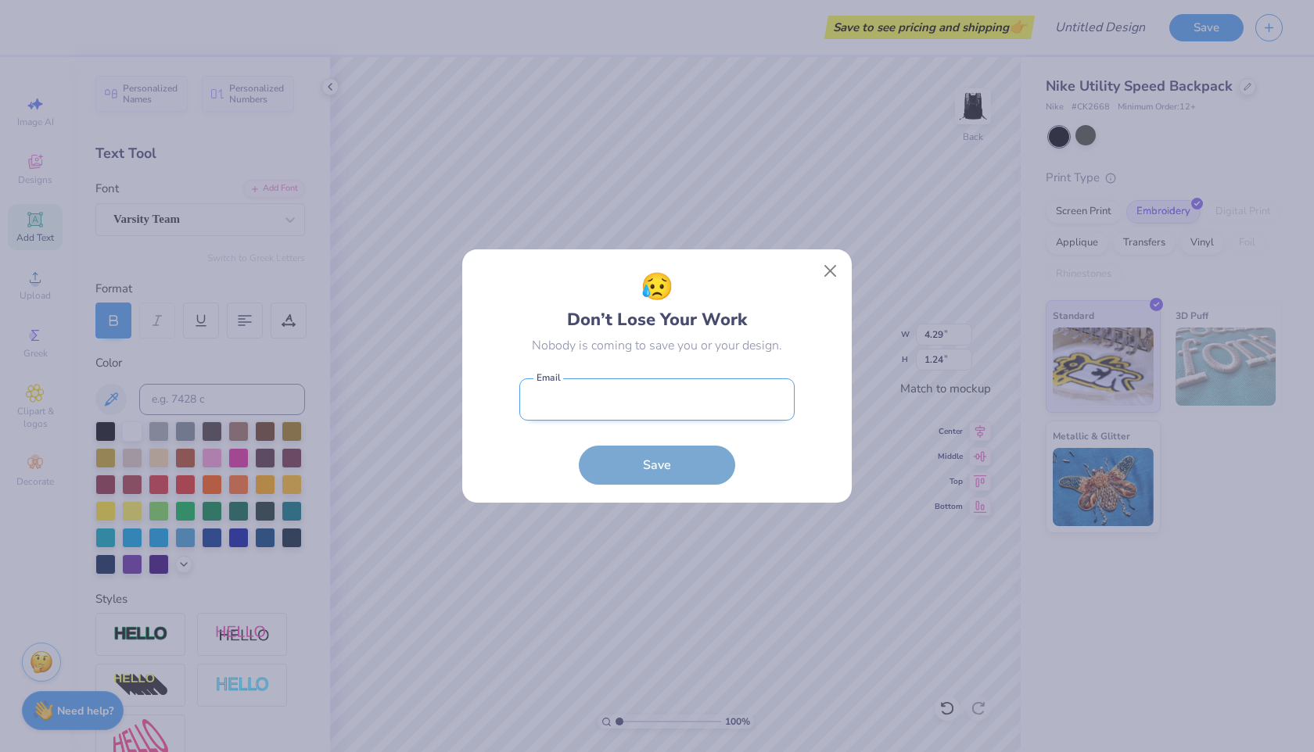
click at [720, 400] on input "email" at bounding box center [656, 399] width 275 height 43
type input "3.99"
type input "K"
type input "[EMAIL_ADDRESS][DOMAIN_NAME]"
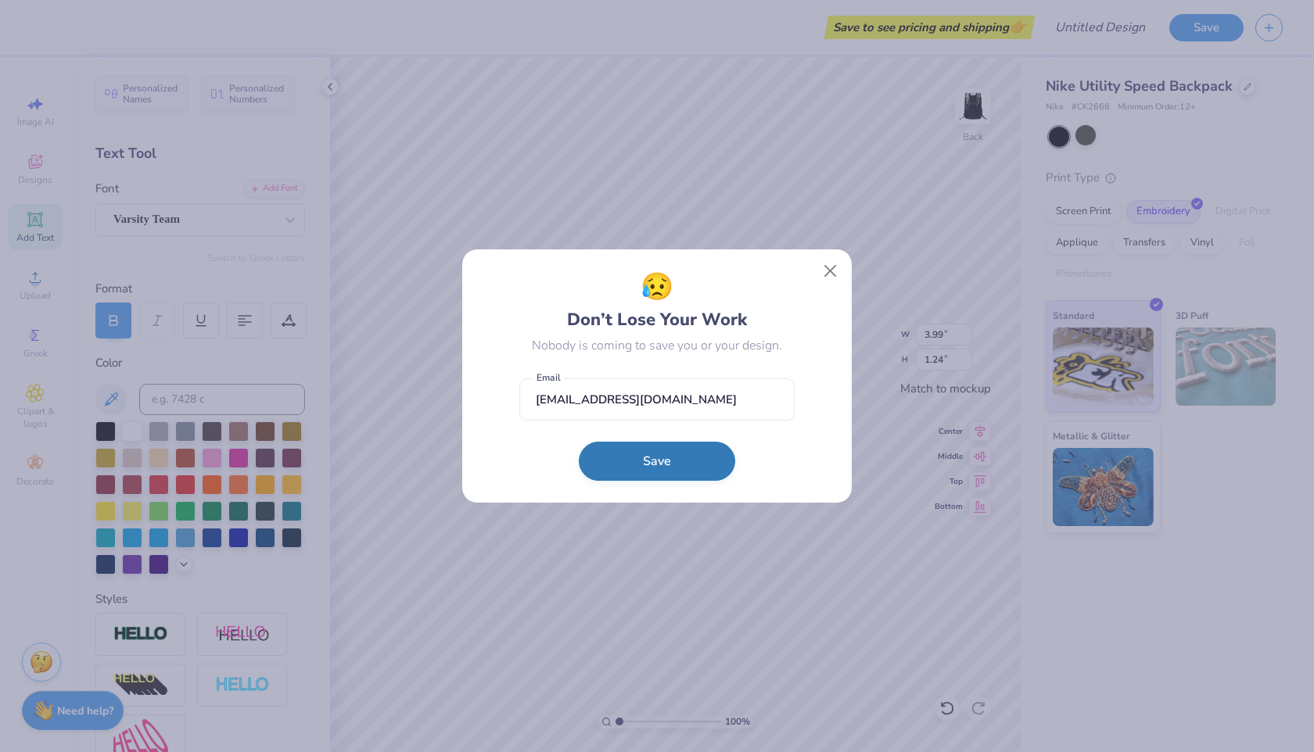
click at [706, 452] on button "Save" at bounding box center [657, 461] width 156 height 39
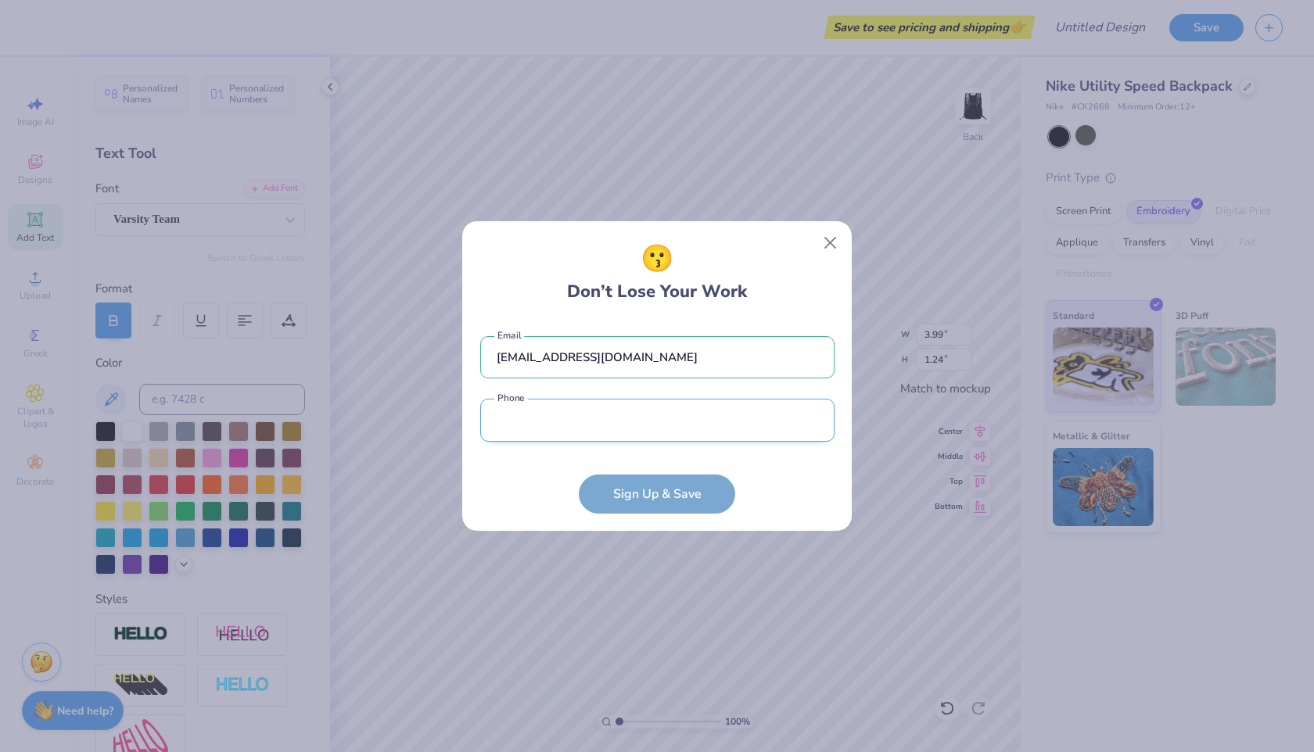
click at [669, 416] on input "tel" at bounding box center [657, 420] width 354 height 43
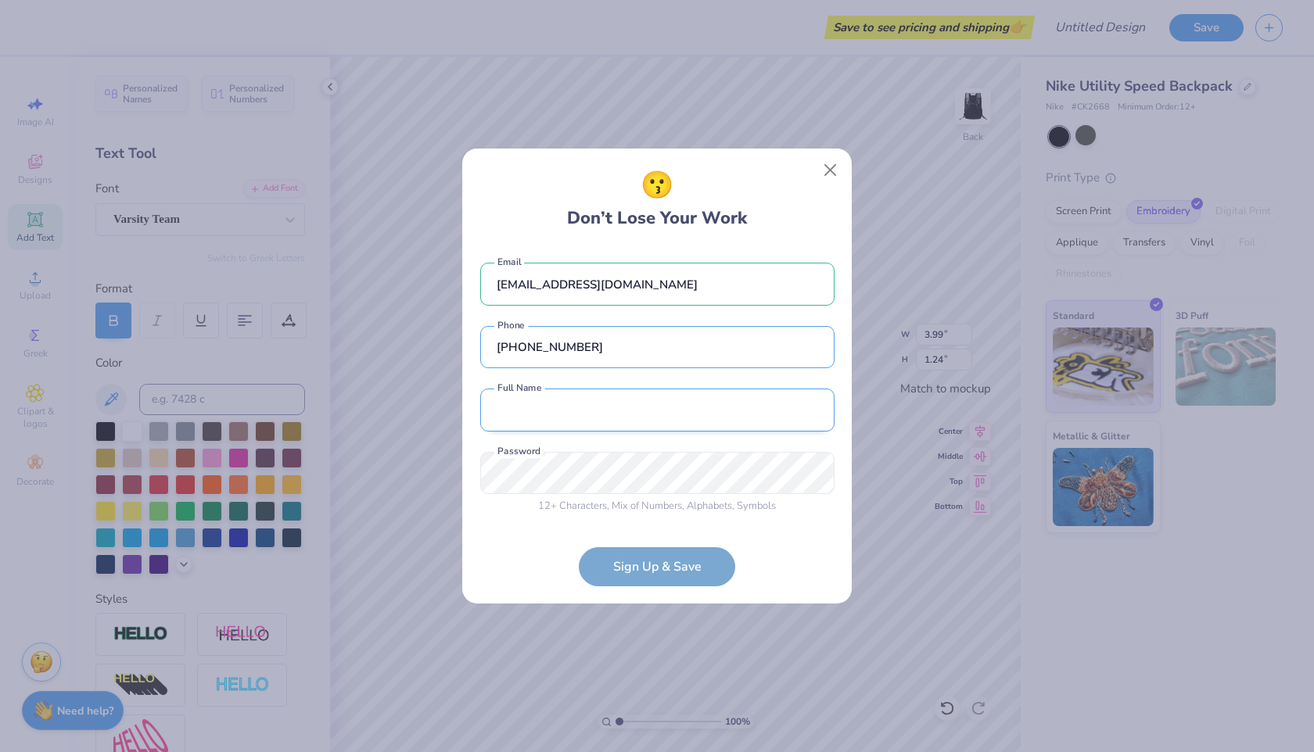
type input "[PHONE_NUMBER]"
click at [660, 428] on input "text" at bounding box center [657, 410] width 354 height 43
type input "kaiden auch"
click at [650, 497] on div "12 + Characters , Mix of Numbers , Alphabets , Symbols Password is a required f…" at bounding box center [657, 483] width 354 height 63
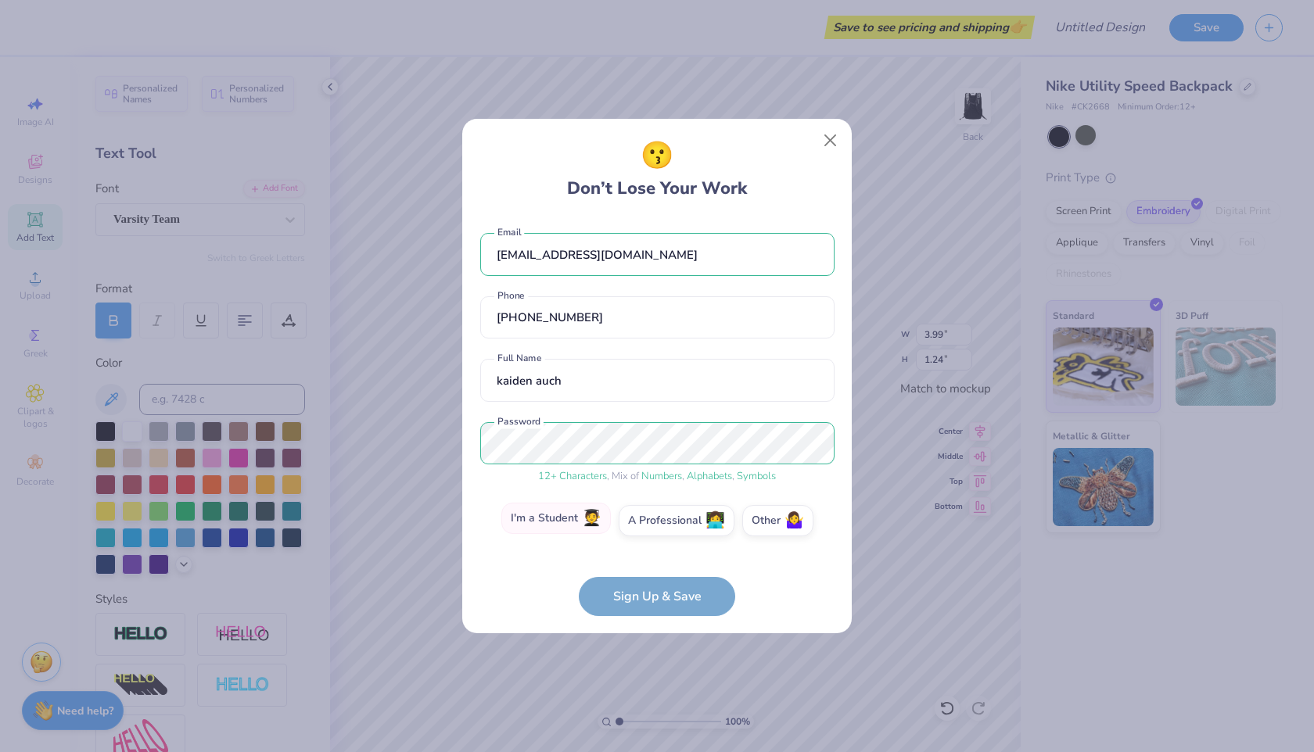
click at [570, 527] on label "I'm a Student 🧑‍🎓" at bounding box center [555, 518] width 109 height 31
click at [652, 527] on input "I'm a Student 🧑‍🎓" at bounding box center [657, 524] width 10 height 10
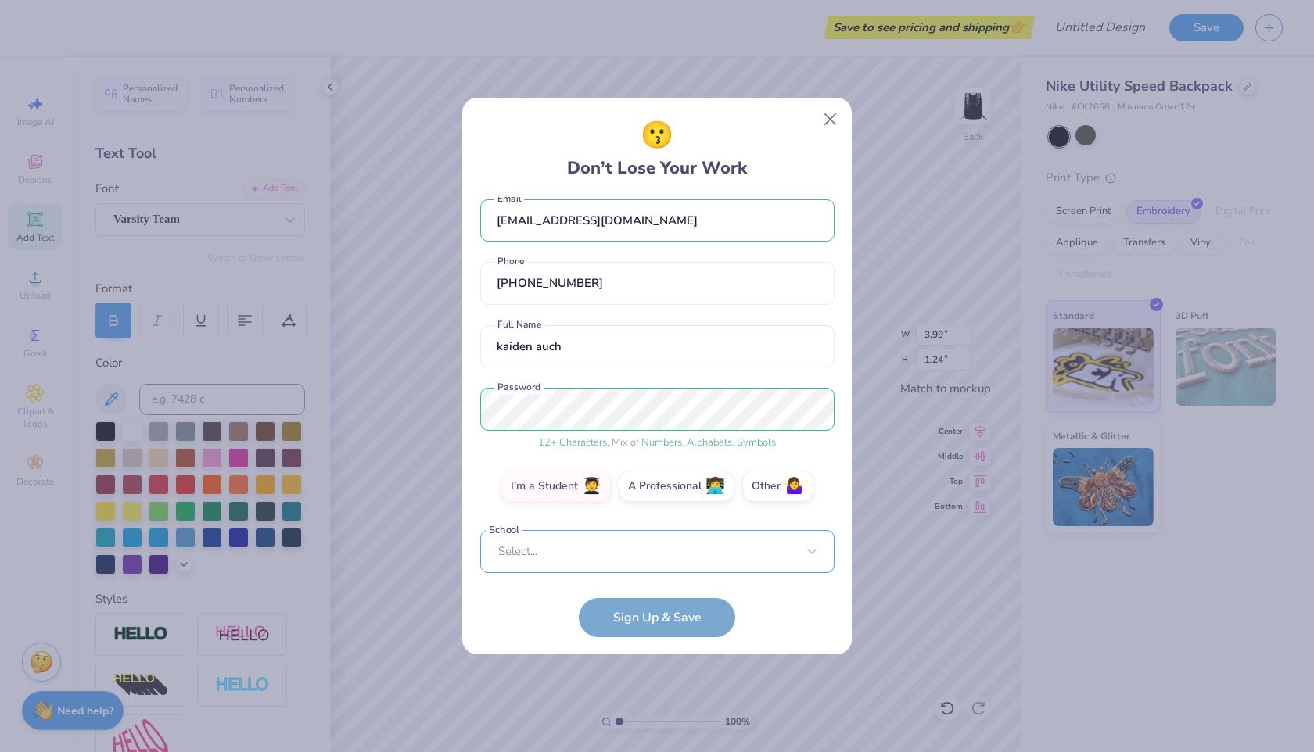
click at [665, 557] on div "Select..." at bounding box center [657, 551] width 354 height 43
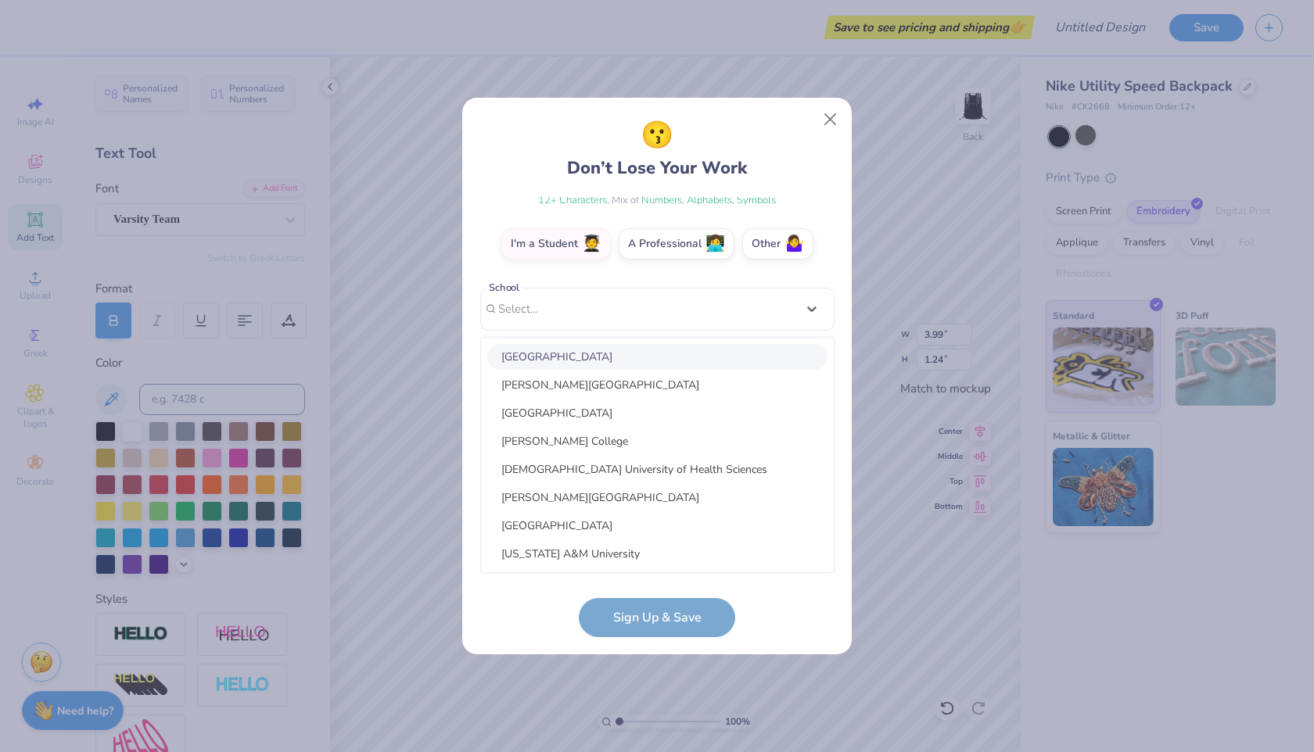
click at [737, 350] on div "[GEOGRAPHIC_DATA]" at bounding box center [657, 357] width 340 height 26
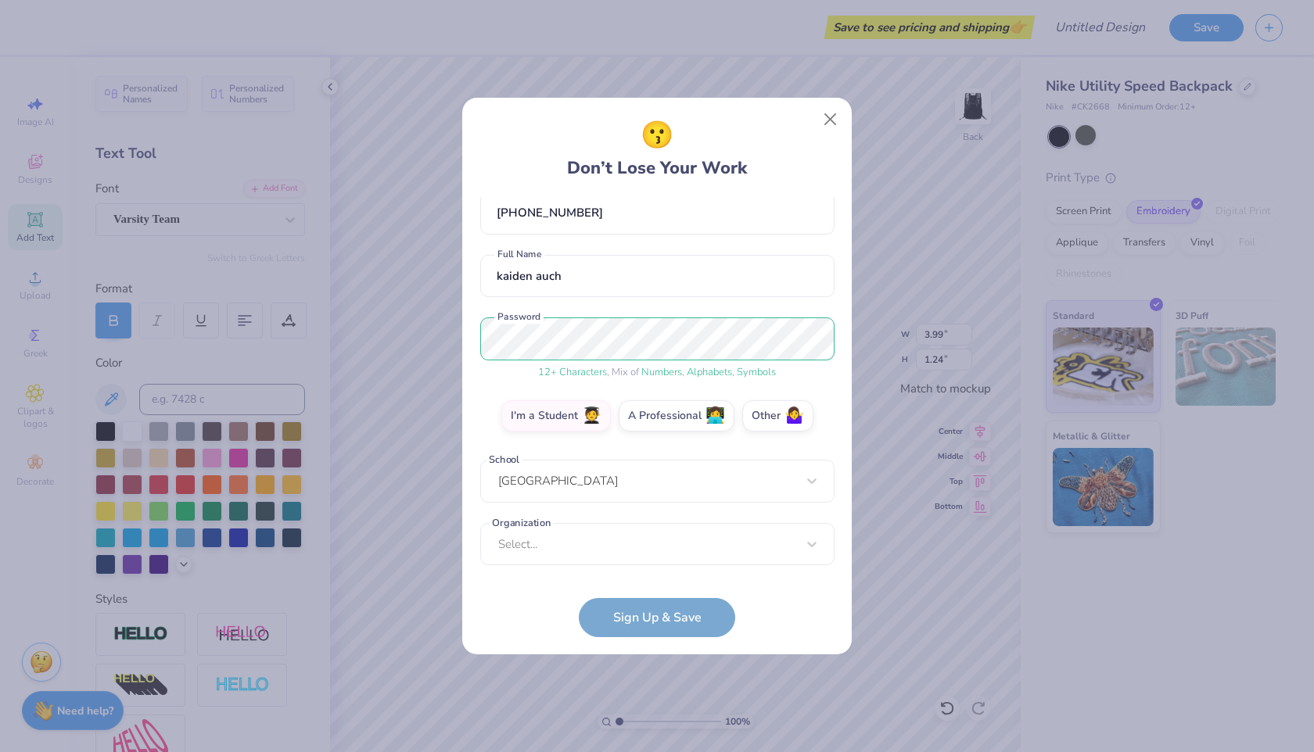
scroll to position [84, 0]
click at [637, 540] on div "option focused, 8 of 15. 15 results available. Use Up and Down to choose option…" at bounding box center [657, 665] width 354 height 285
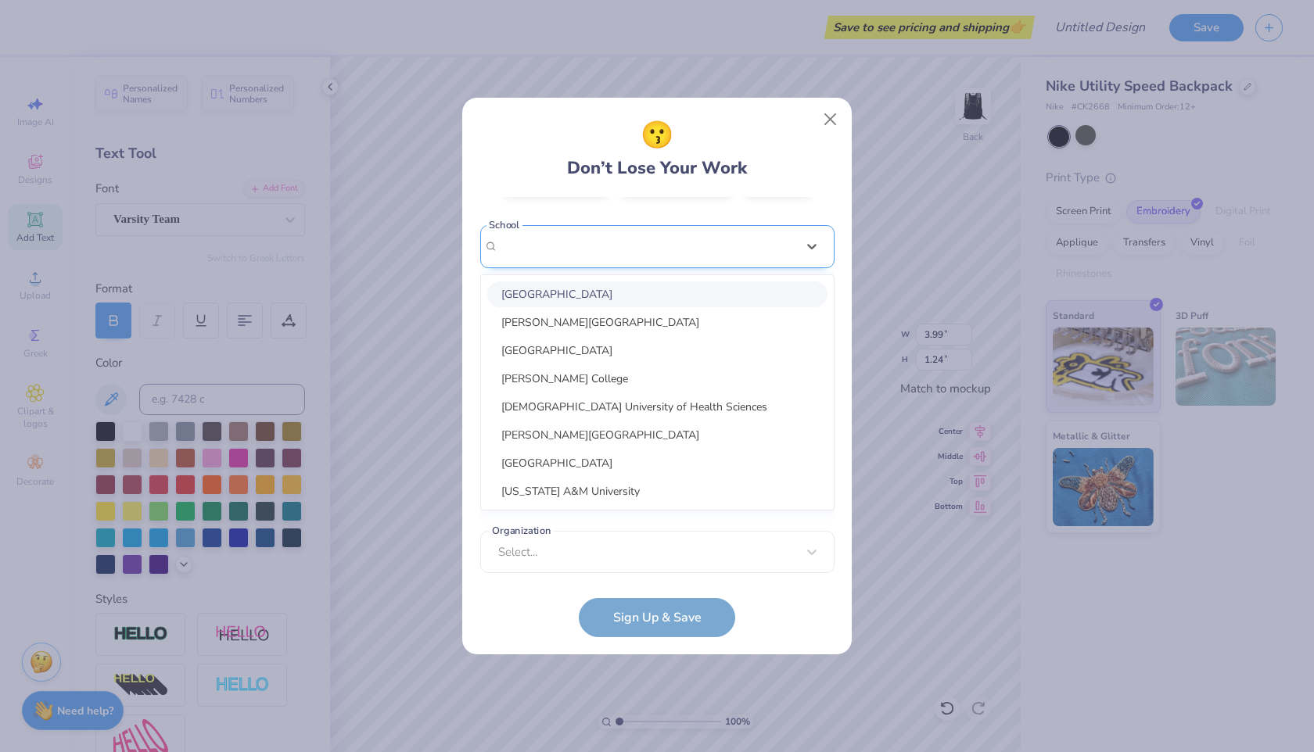
click at [786, 247] on div at bounding box center [647, 246] width 298 height 21
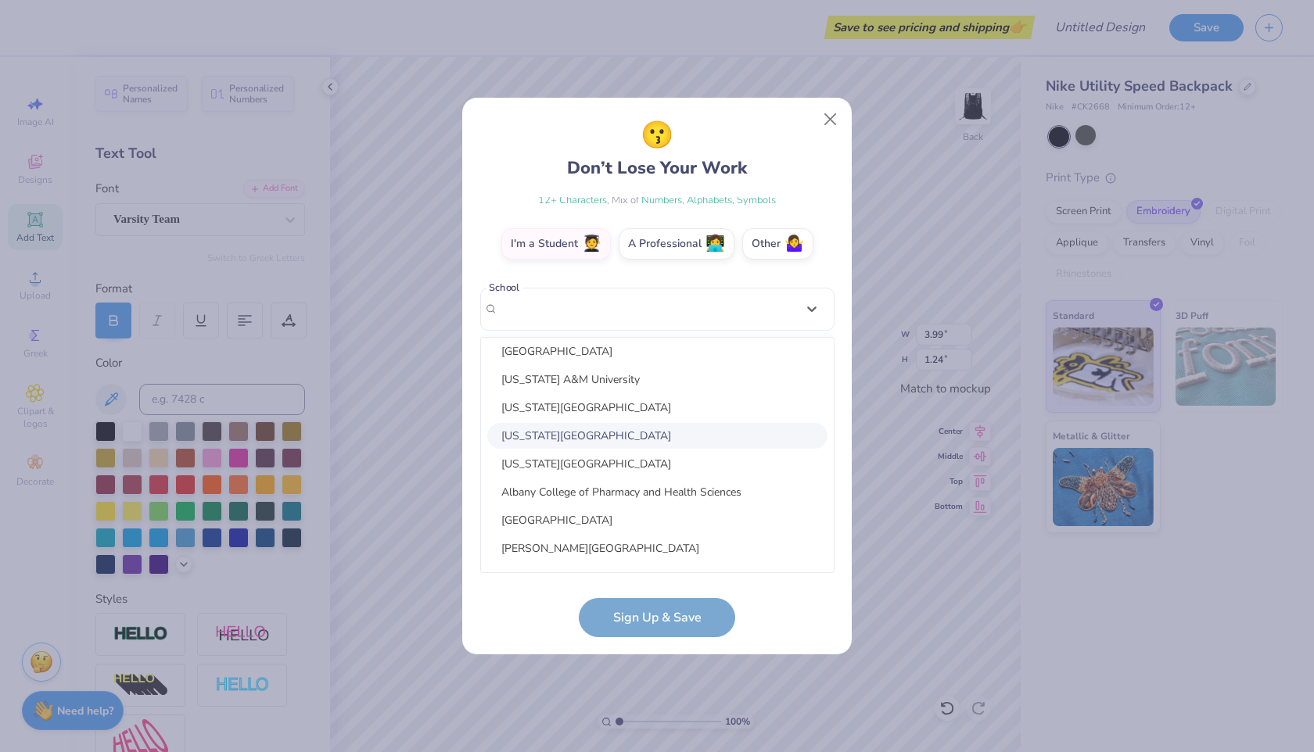
scroll to position [177, 0]
click at [694, 625] on form "[EMAIL_ADDRESS][DOMAIN_NAME] Email [PHONE_NUMBER] Phone kaiden auch Full Name 1…" at bounding box center [657, 417] width 354 height 440
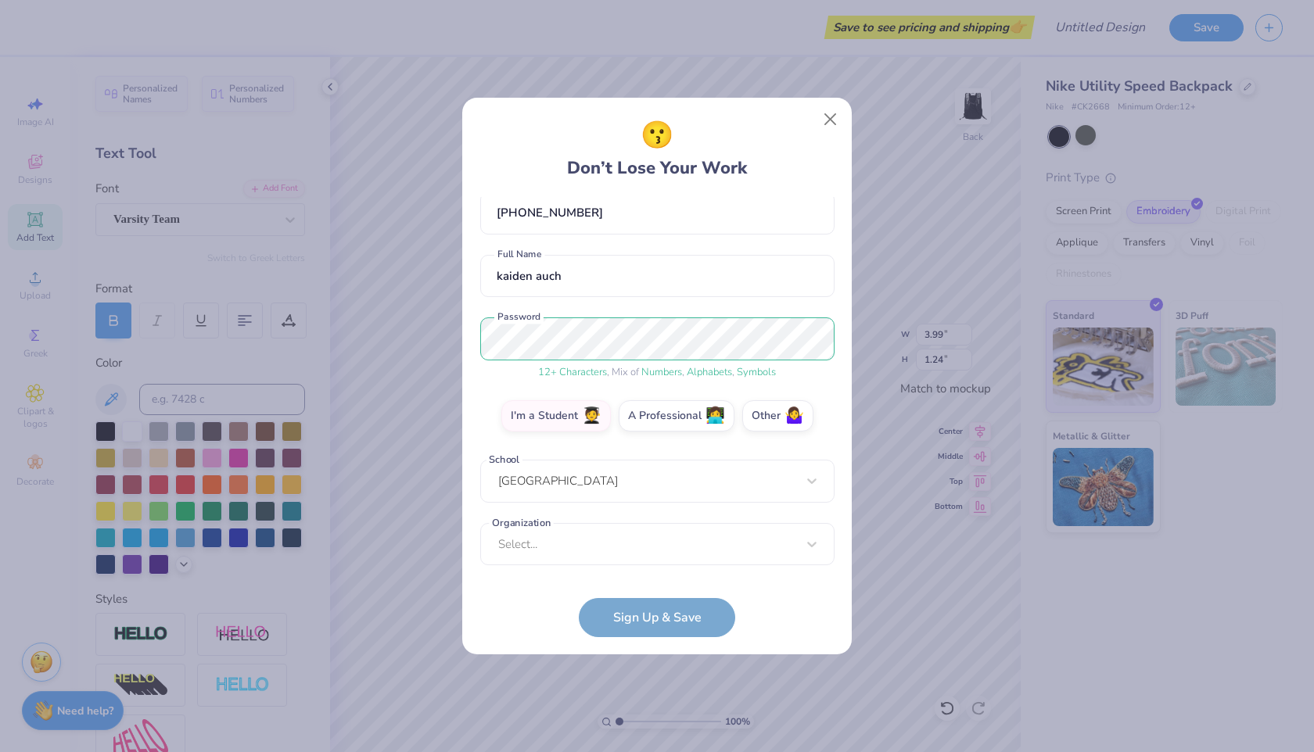
click at [676, 613] on form "[EMAIL_ADDRESS][DOMAIN_NAME] Email [PHONE_NUMBER] Phone kaiden auch Full Name 1…" at bounding box center [657, 417] width 354 height 440
click at [773, 418] on label "Other 🤷‍♀️" at bounding box center [777, 413] width 71 height 31
click at [662, 499] on input "Other 🤷‍♀️" at bounding box center [657, 504] width 10 height 10
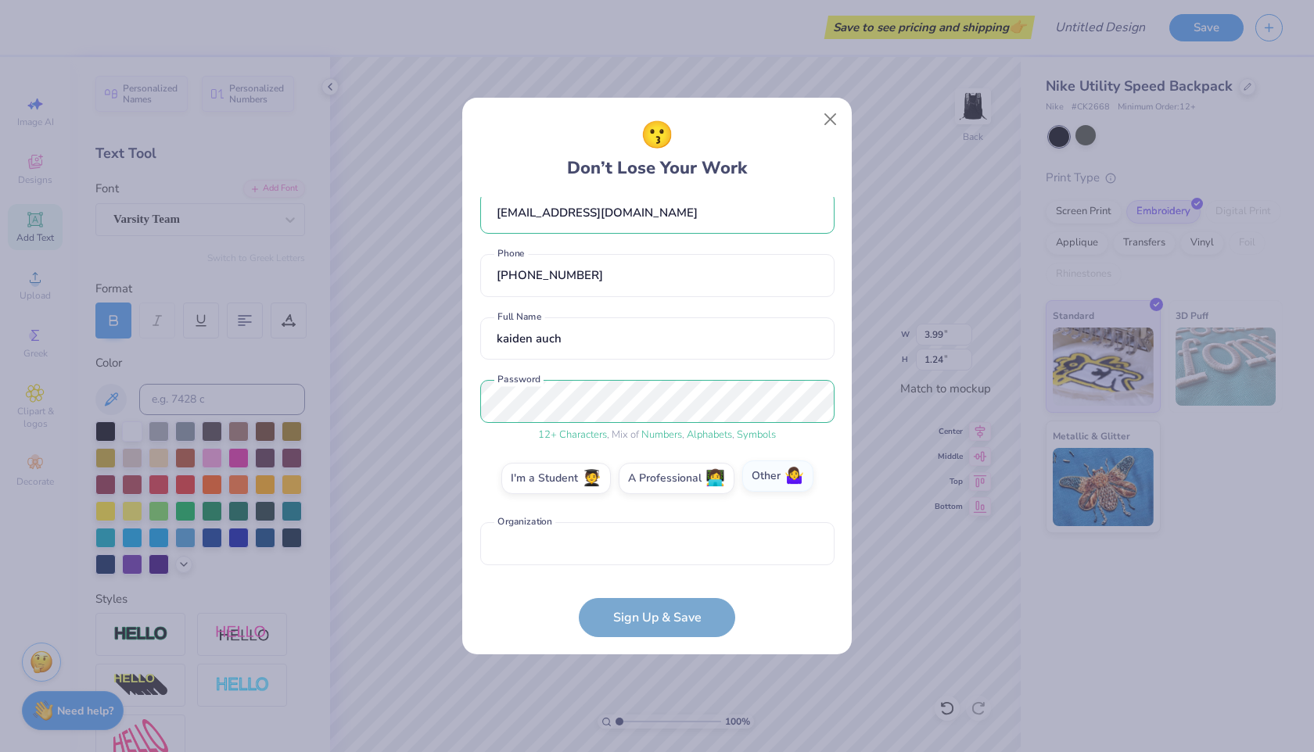
scroll to position [21, 0]
click at [684, 620] on form "[EMAIL_ADDRESS][DOMAIN_NAME] Email [PHONE_NUMBER] Phone kaiden auch Full Name 1…" at bounding box center [657, 417] width 354 height 440
click at [671, 565] on div "[EMAIL_ADDRESS][DOMAIN_NAME] Email [PHONE_NUMBER] Phone kaiden auch Full Name 1…" at bounding box center [657, 385] width 354 height 376
click at [666, 551] on input "text" at bounding box center [657, 543] width 354 height 43
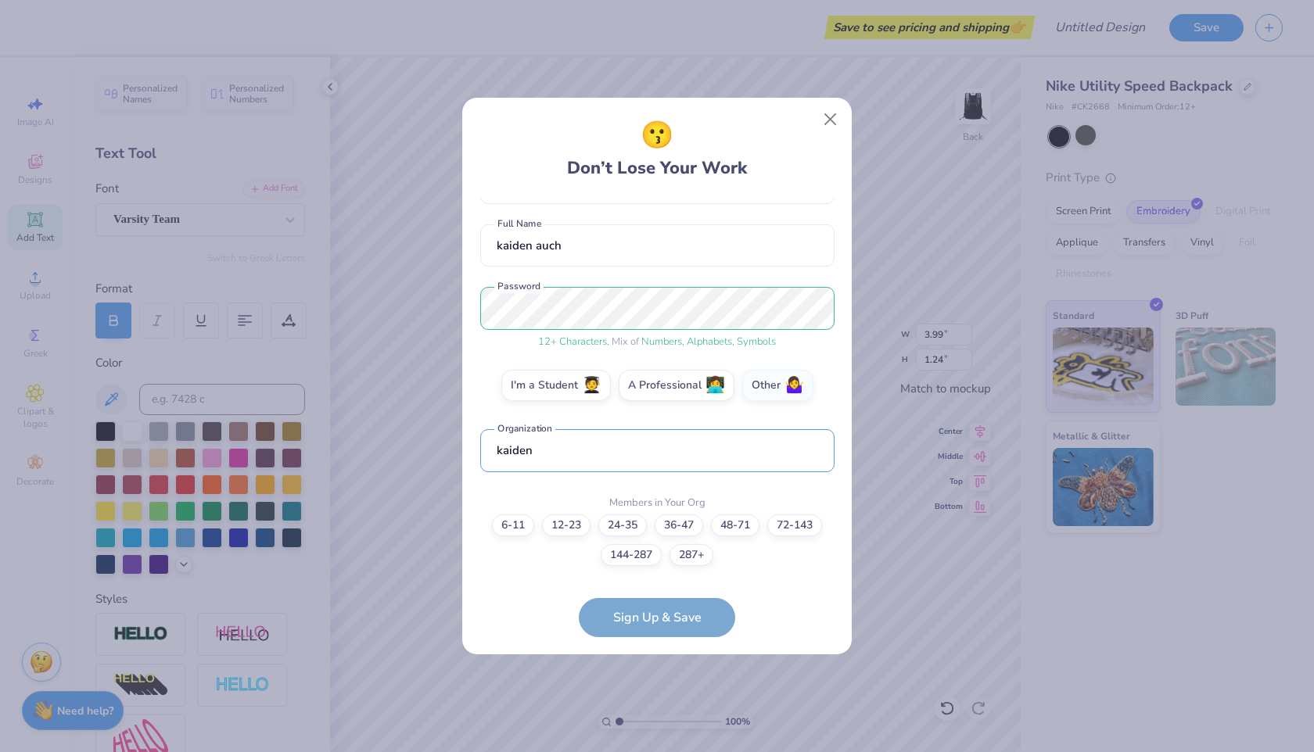
type input "kaiden"
click at [676, 622] on form "[EMAIL_ADDRESS][DOMAIN_NAME] Email [PHONE_NUMBER] Phone kaiden auch Full Name 1…" at bounding box center [657, 417] width 354 height 440
click at [507, 520] on label "6-11" at bounding box center [513, 523] width 42 height 22
click at [652, 650] on input "6-11" at bounding box center [657, 655] width 10 height 10
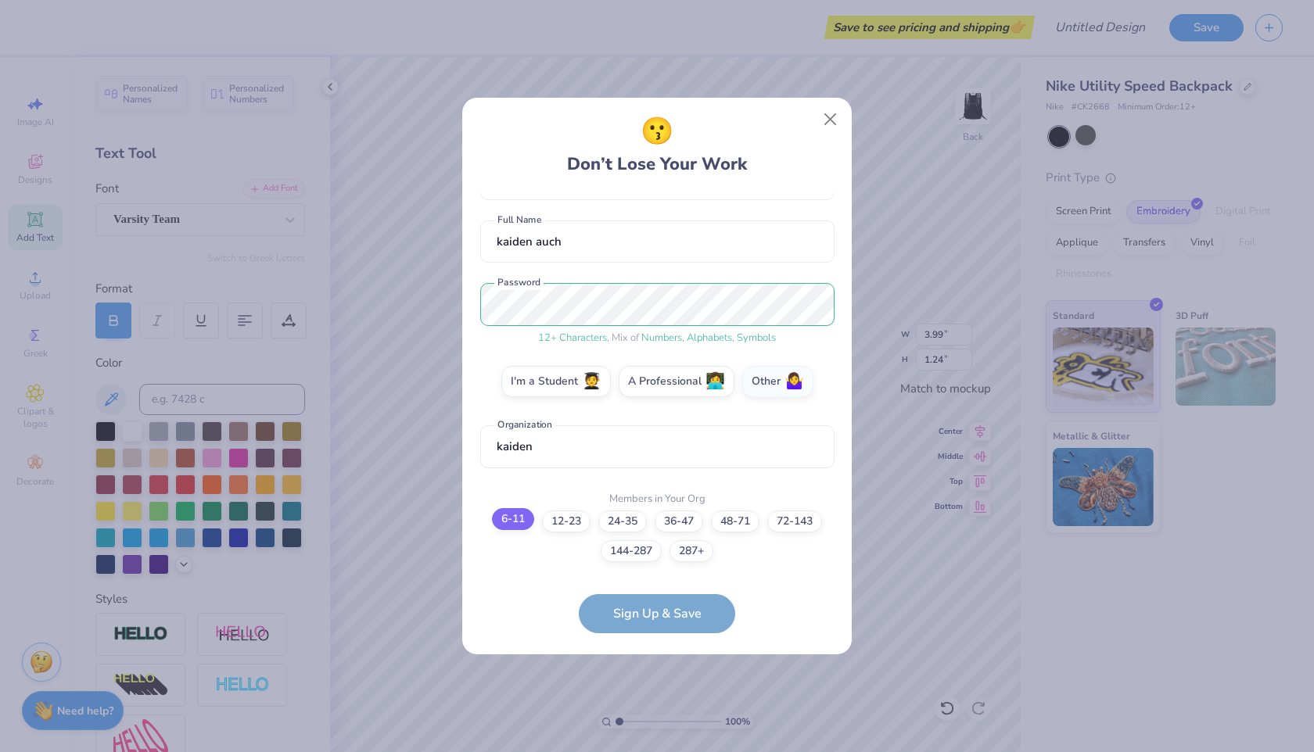
scroll to position [0, 0]
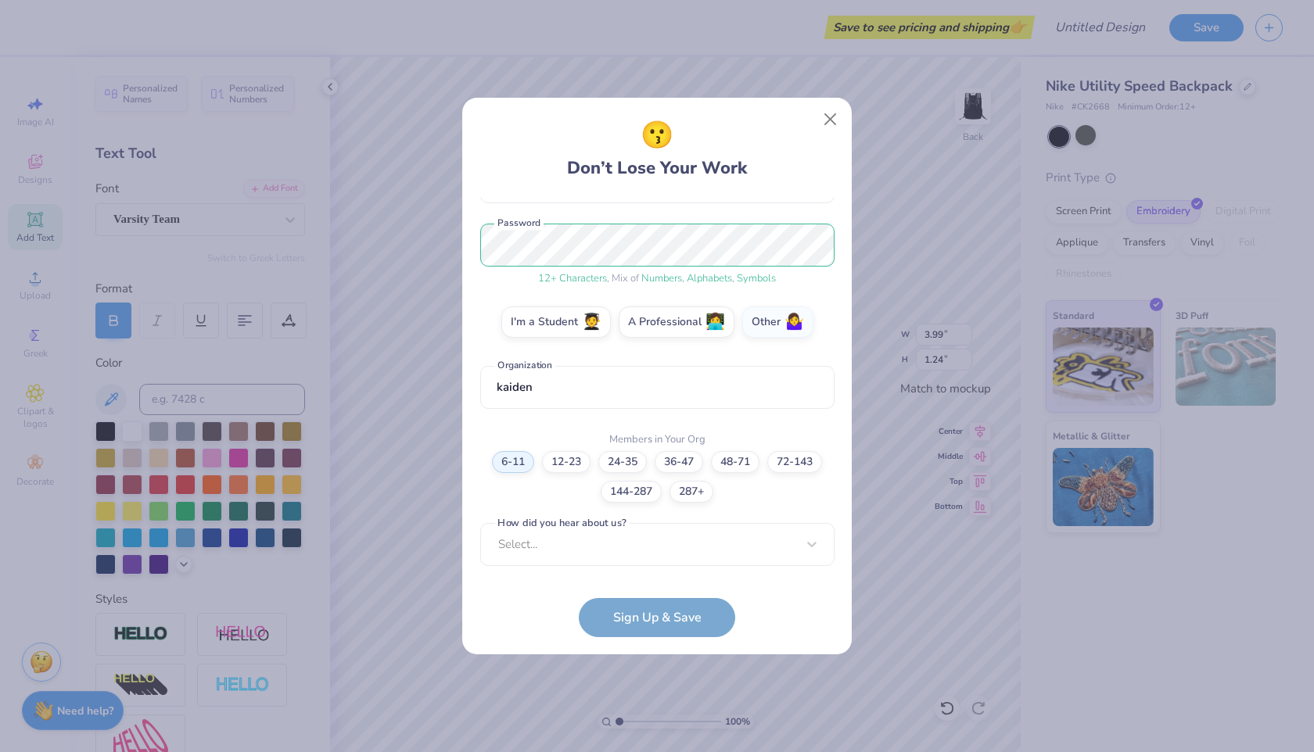
click at [662, 626] on form "[EMAIL_ADDRESS][DOMAIN_NAME] Email [PHONE_NUMBER] Phone kaiden auch Full Name 1…" at bounding box center [657, 417] width 354 height 440
click at [654, 552] on div "Select..." at bounding box center [657, 544] width 354 height 43
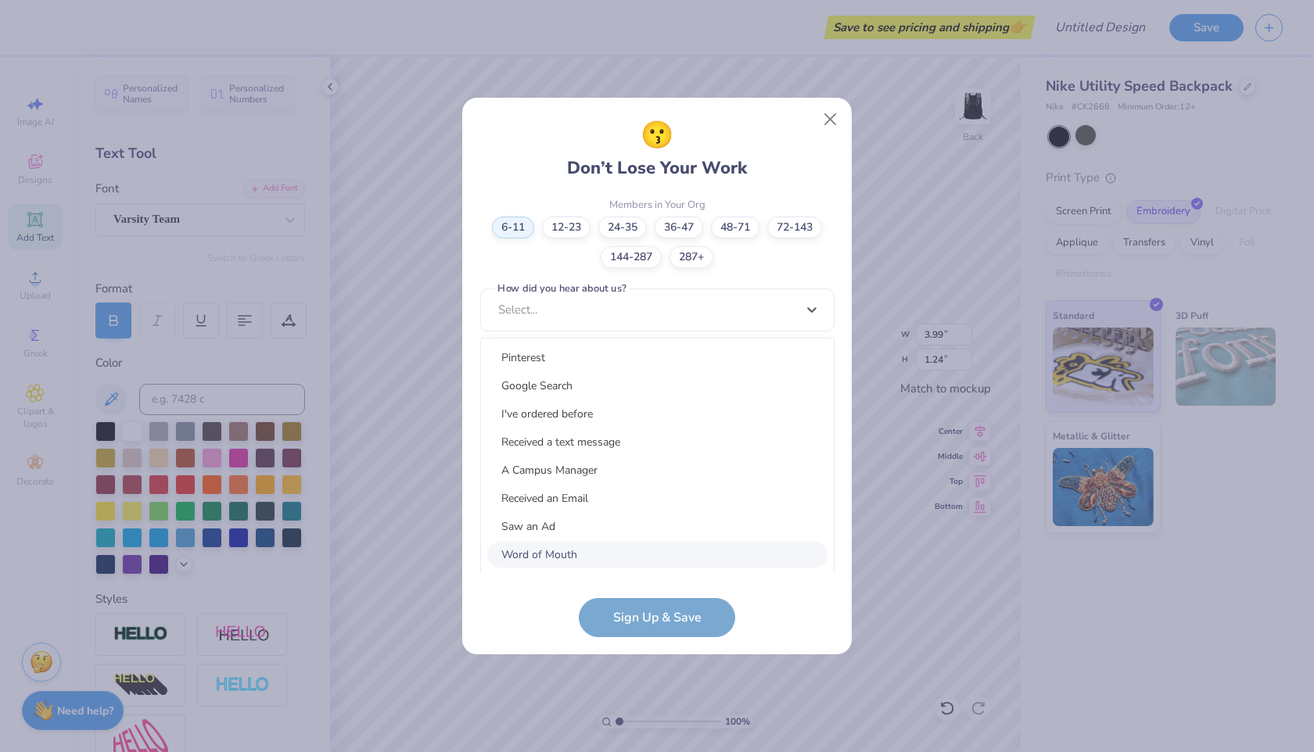
click at [637, 544] on div "Word of Mouth" at bounding box center [657, 555] width 340 height 26
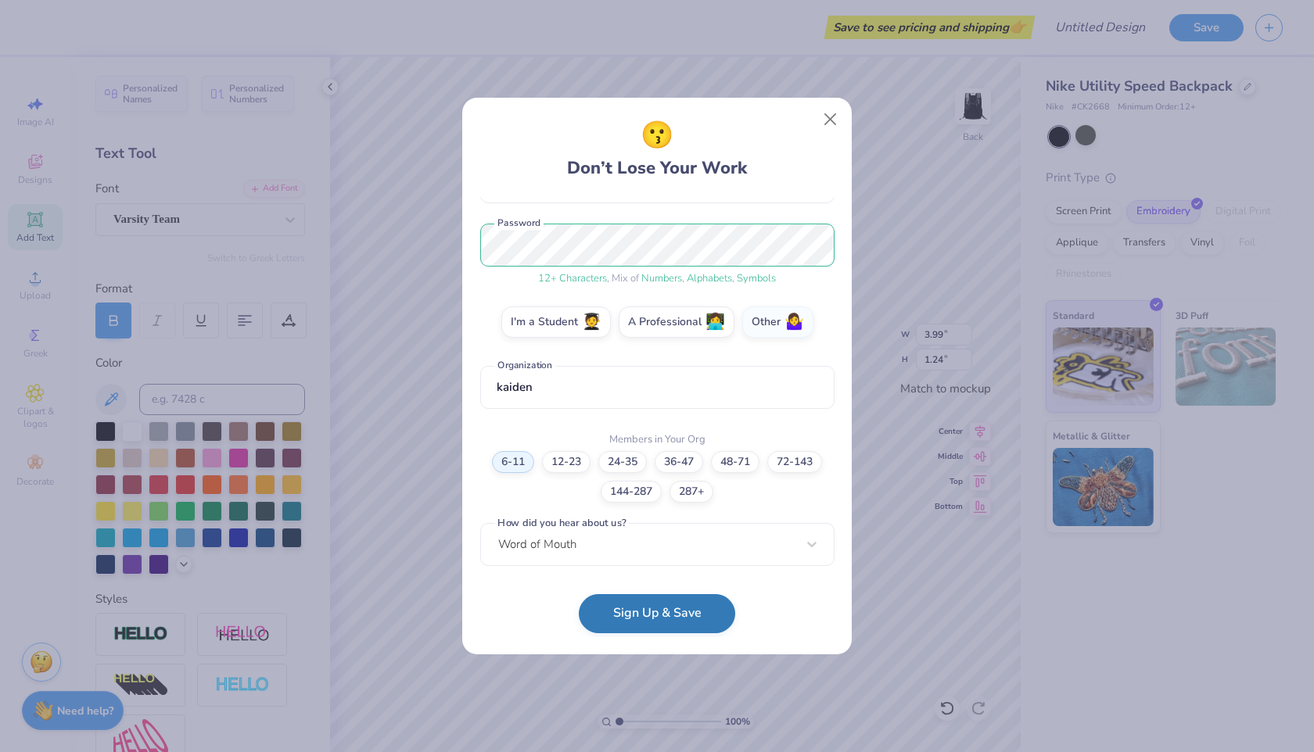
click at [673, 619] on button "Sign Up & Save" at bounding box center [657, 613] width 156 height 39
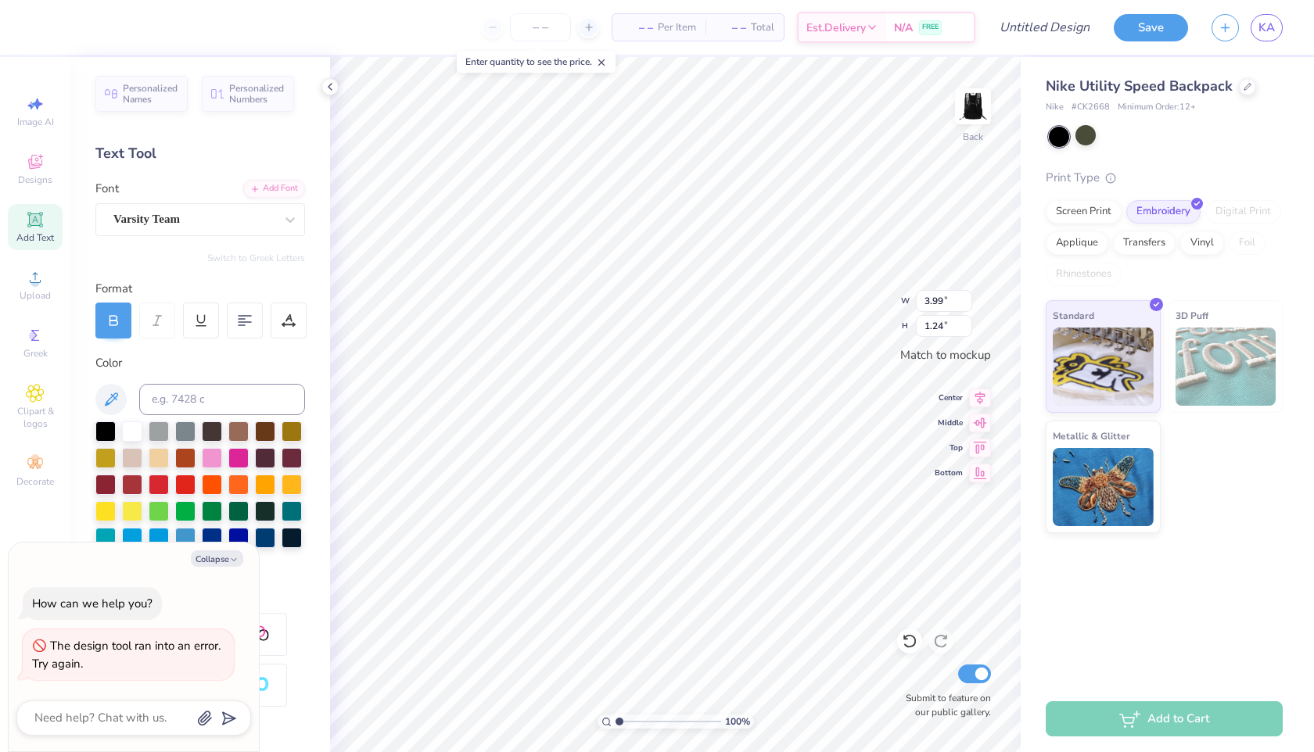
type textarea "x"
type input "2.61"
type input "2.35"
type textarea "x"
type input "2.20"
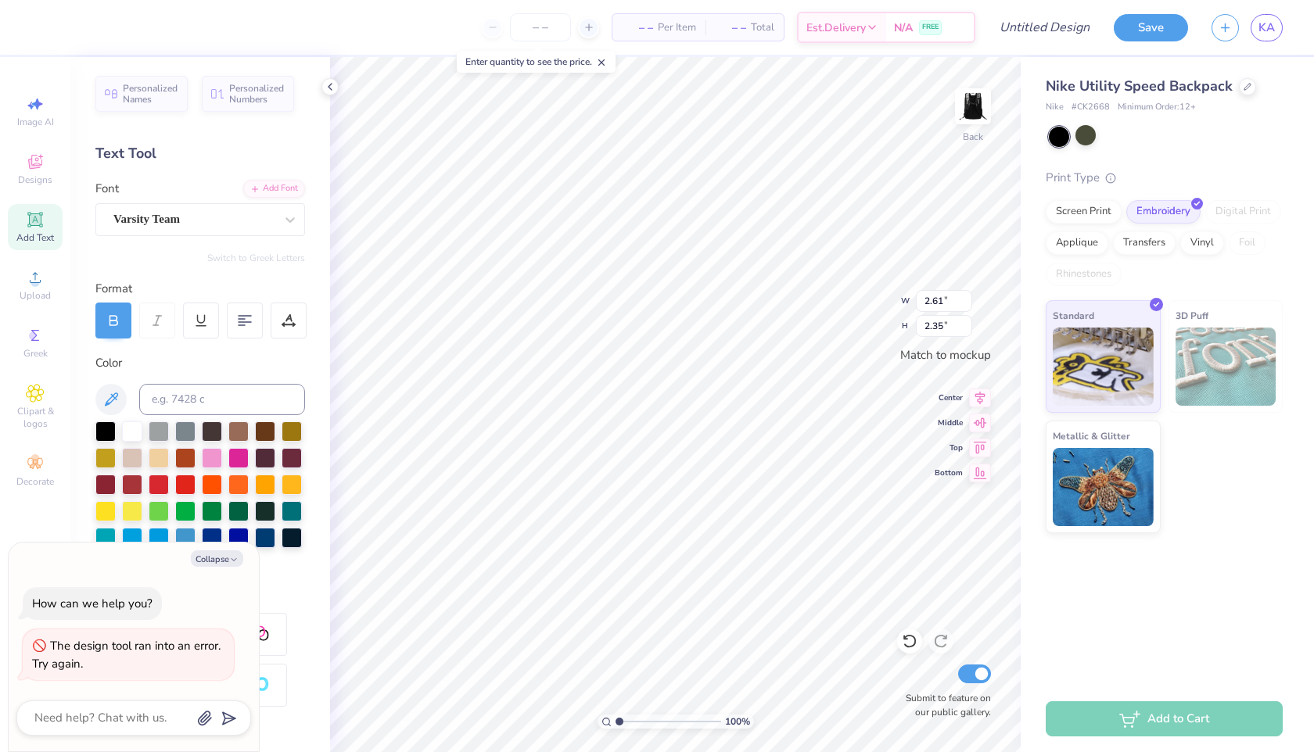
type input "1.98"
type textarea "x"
type input "9.60"
type input "0.74"
click at [26, 282] on icon at bounding box center [35, 277] width 19 height 19
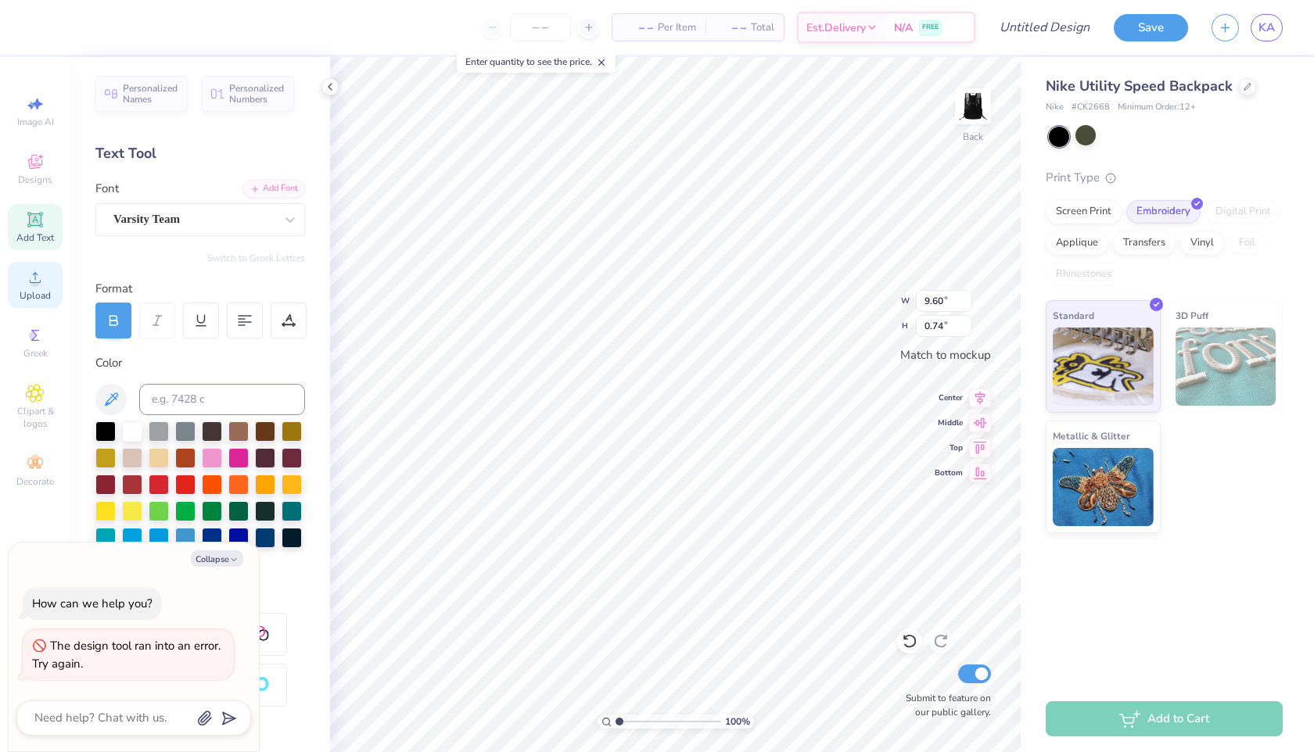
click at [33, 274] on icon at bounding box center [35, 277] width 19 height 19
click at [41, 286] on icon at bounding box center [35, 277] width 19 height 19
click at [20, 300] on span "Upload" at bounding box center [35, 295] width 31 height 13
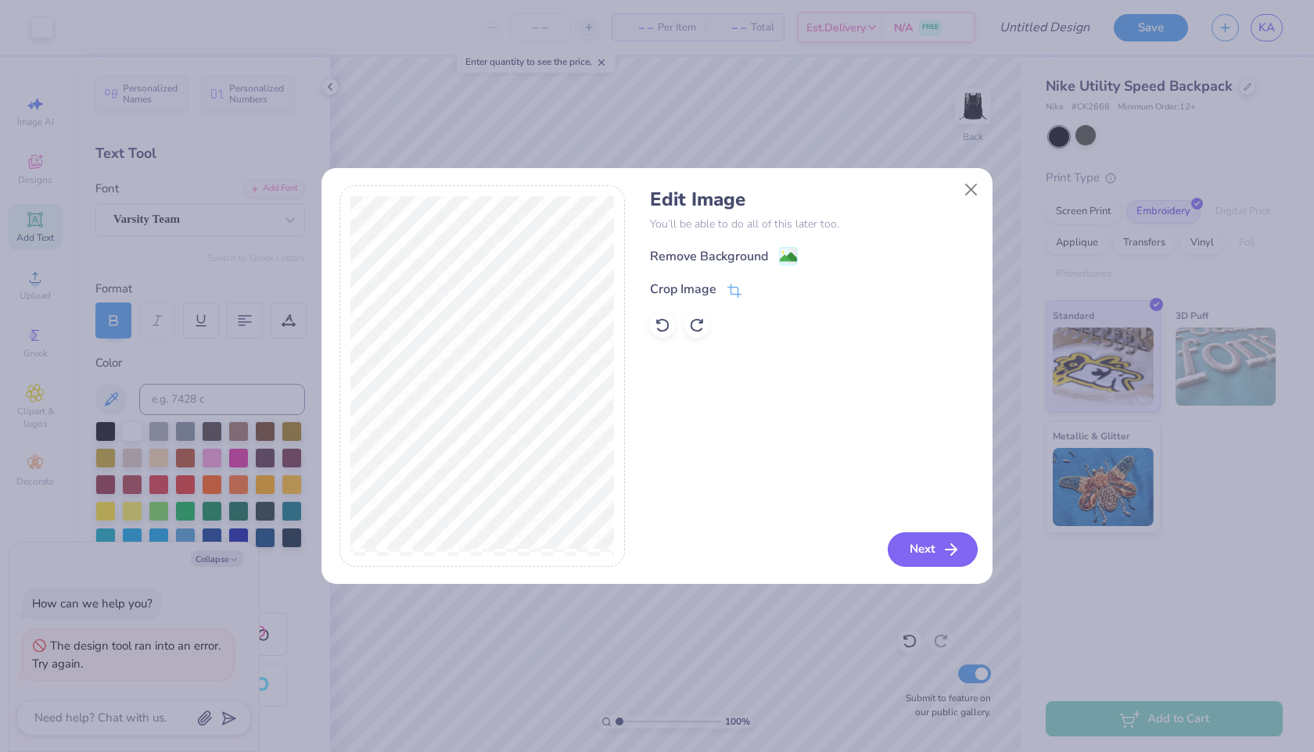
click at [791, 548] on button "Next" at bounding box center [933, 550] width 90 height 34
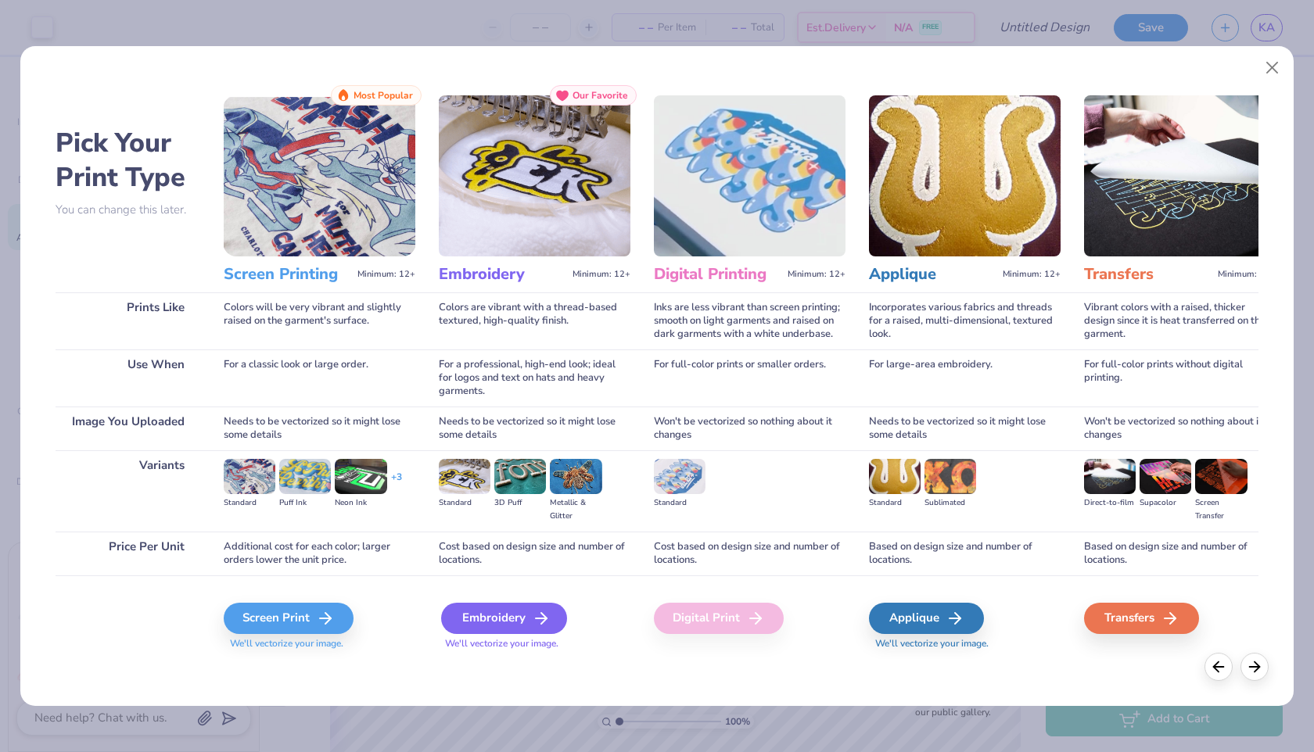
click at [493, 606] on div "Embroidery" at bounding box center [504, 618] width 126 height 31
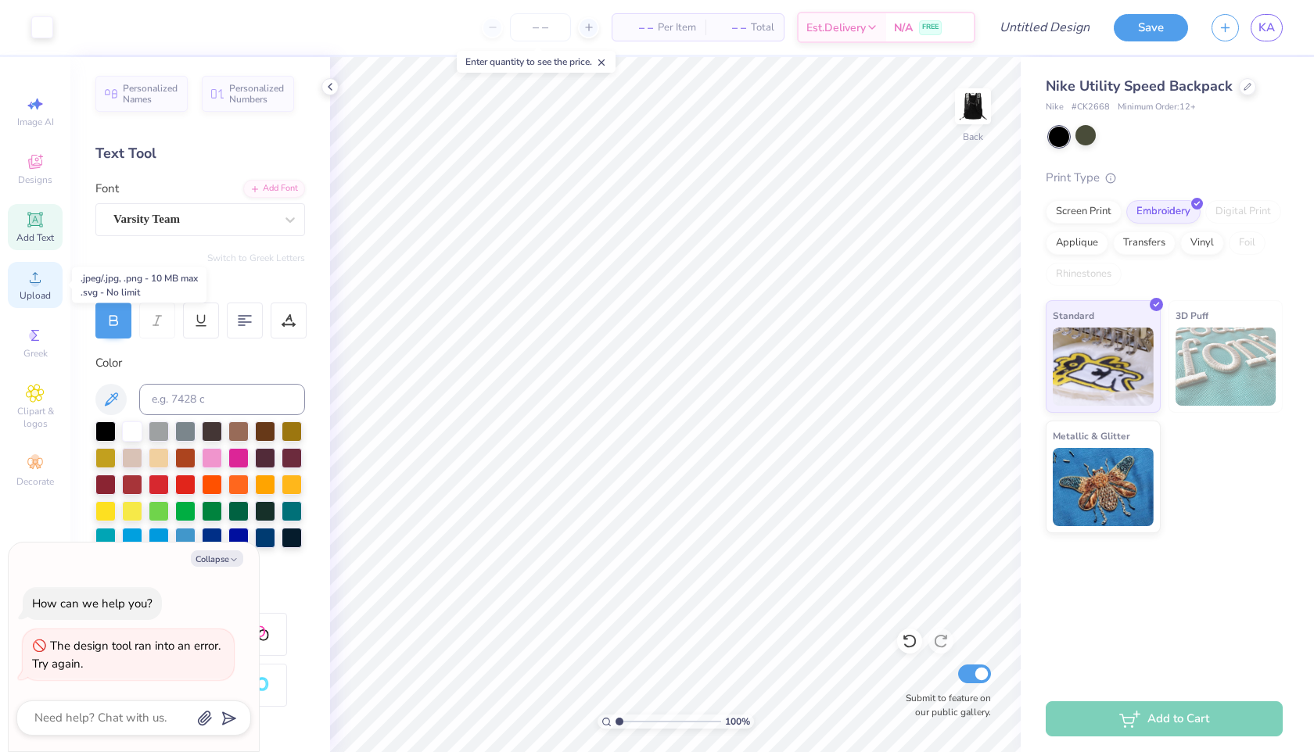
click at [28, 296] on span "Upload" at bounding box center [35, 295] width 31 height 13
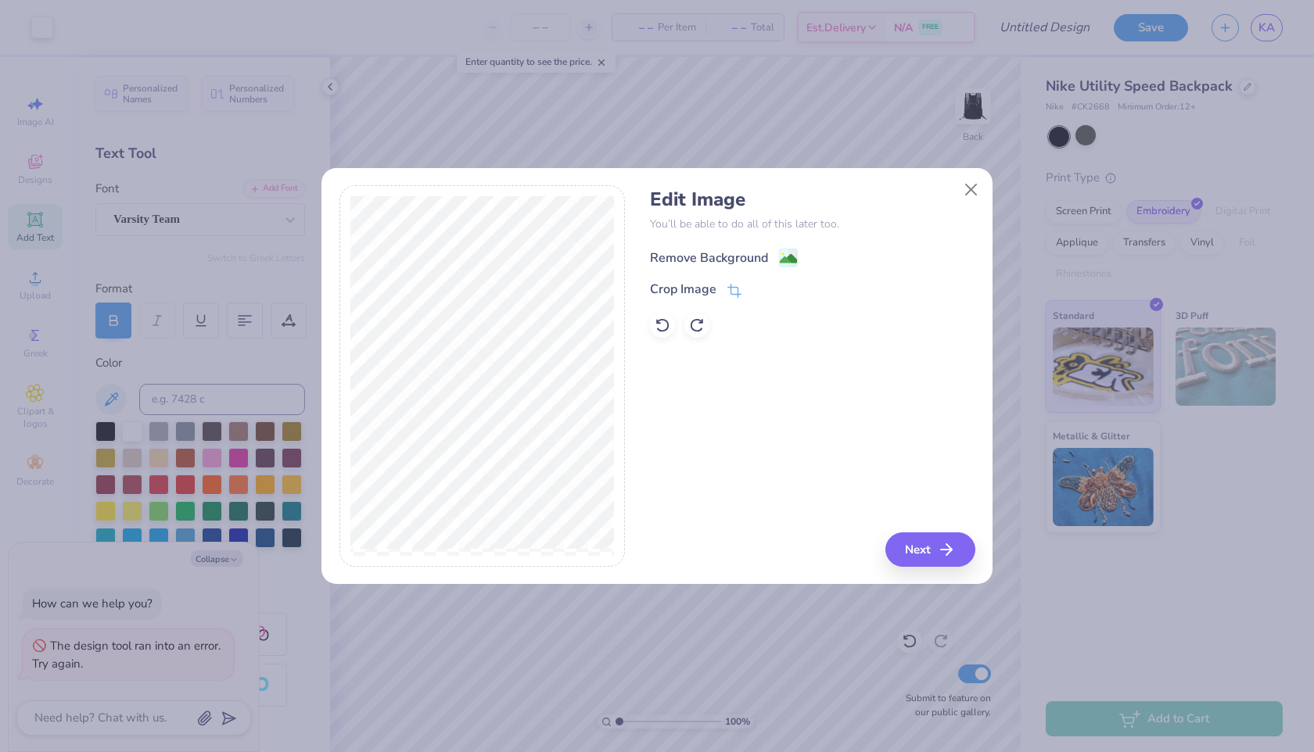
click at [712, 260] on div "Remove Background" at bounding box center [709, 258] width 118 height 19
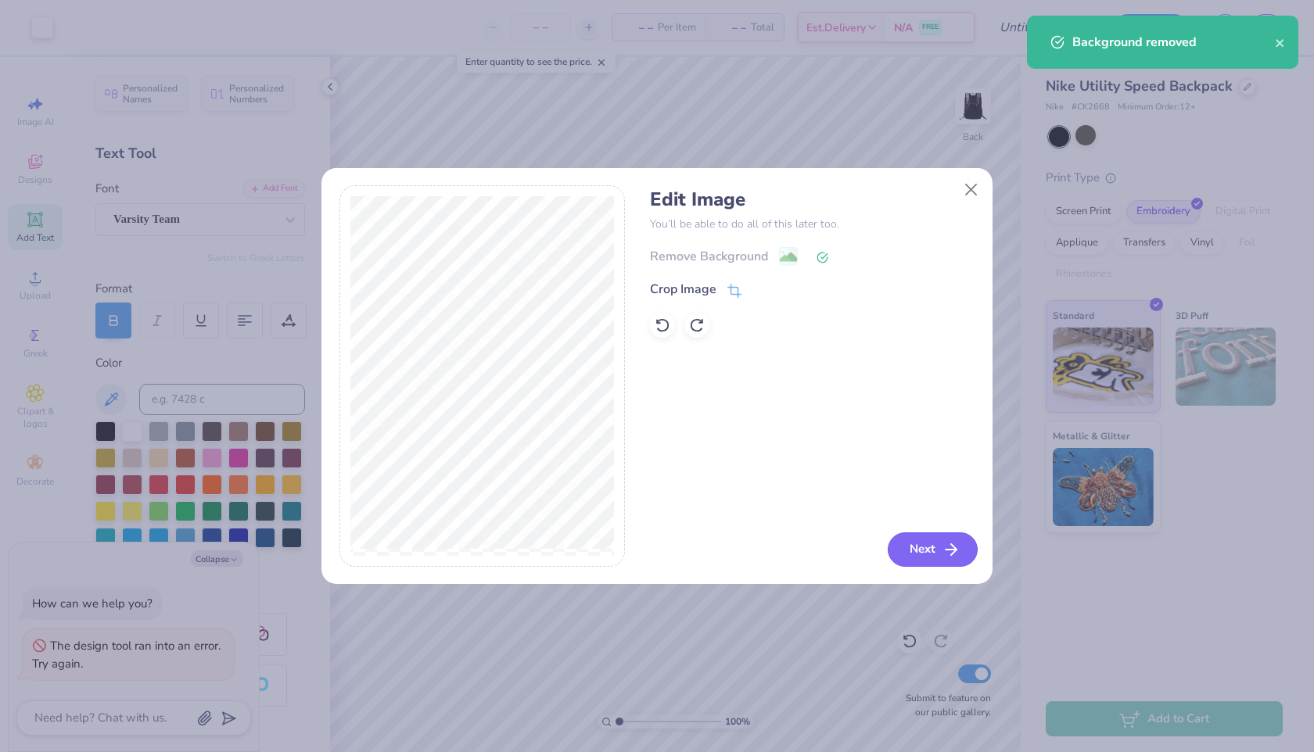
click at [791, 536] on button "Next" at bounding box center [933, 550] width 90 height 34
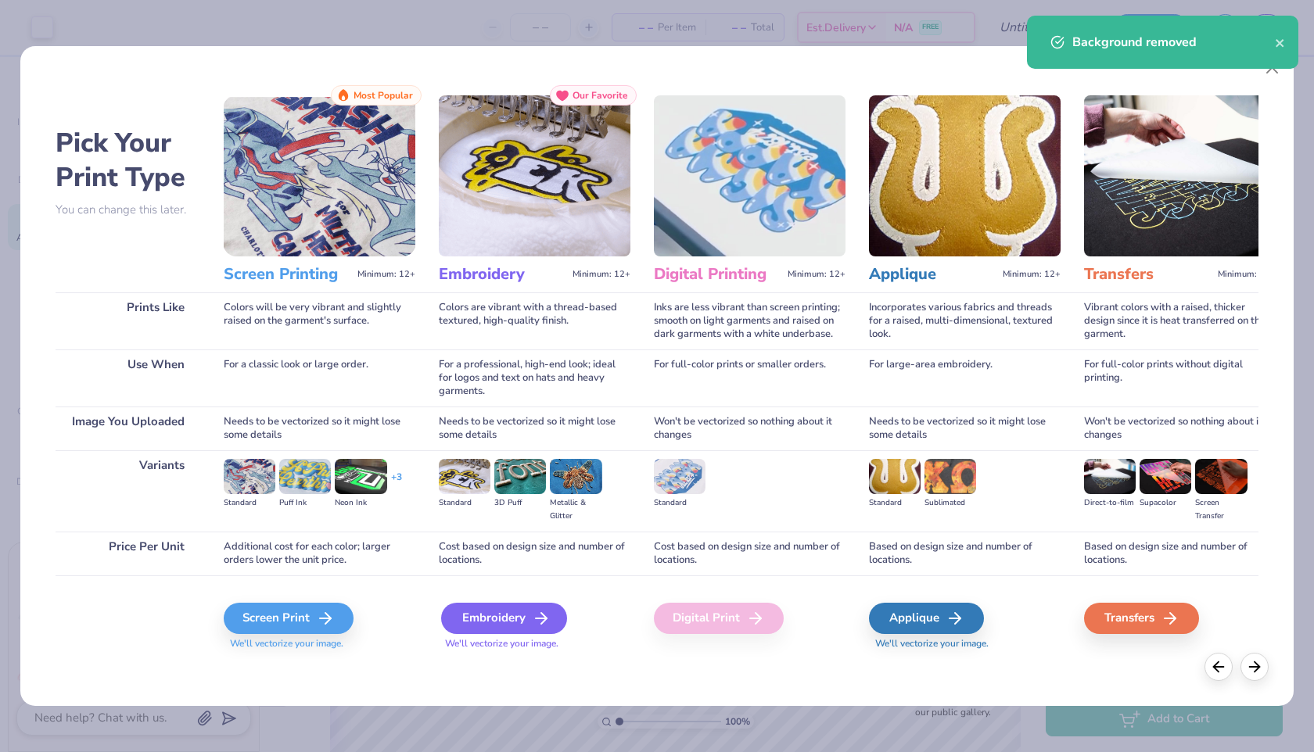
click at [486, 630] on div "Embroidery" at bounding box center [504, 618] width 126 height 31
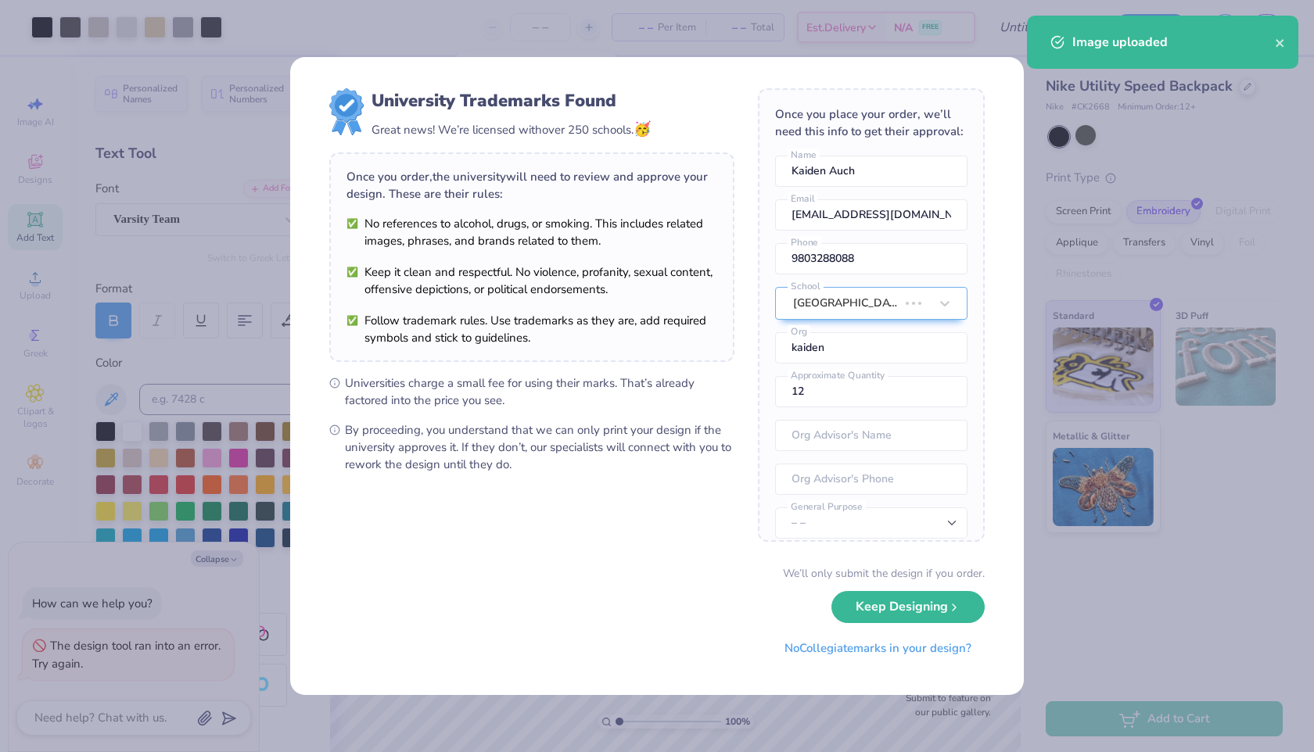
click at [690, 343] on body "Art colors – – Per Item – – Total Est. Delivery N/A FREE Design Title Save KA I…" at bounding box center [657, 376] width 1314 height 752
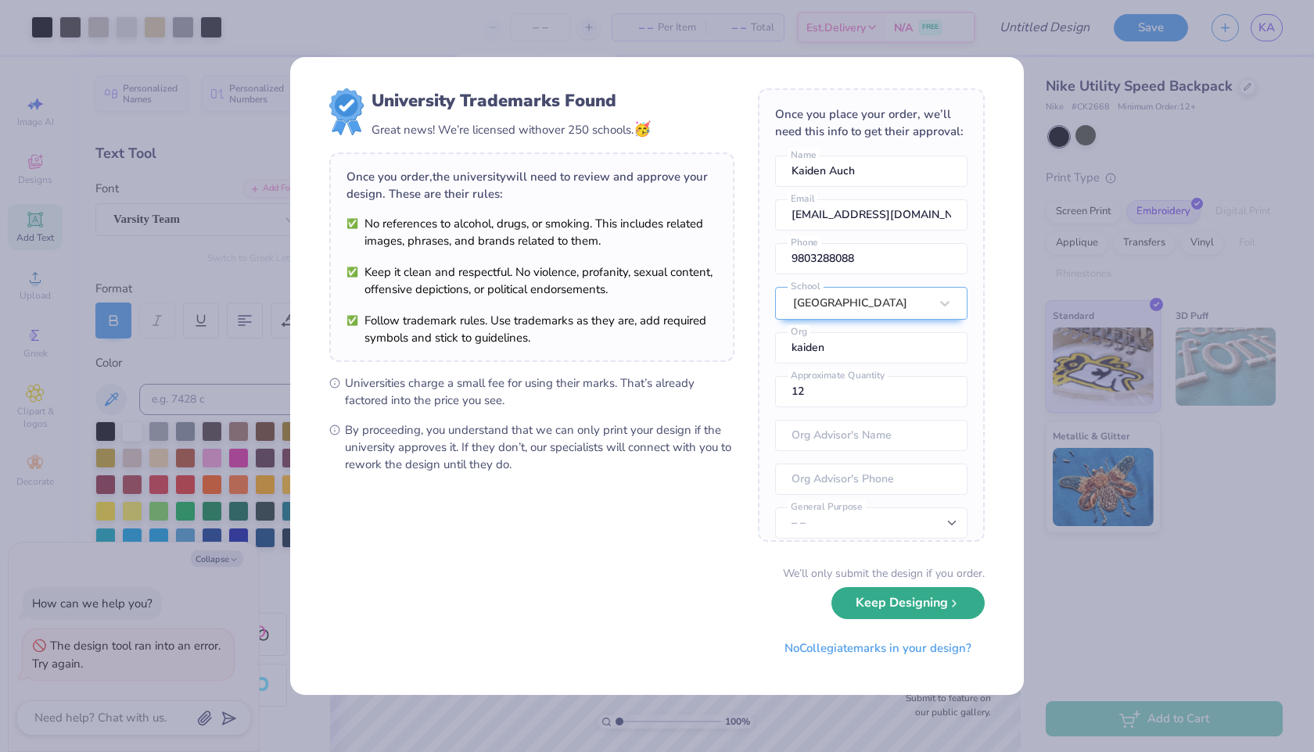
click at [791, 606] on button "Keep Designing" at bounding box center [907, 603] width 153 height 32
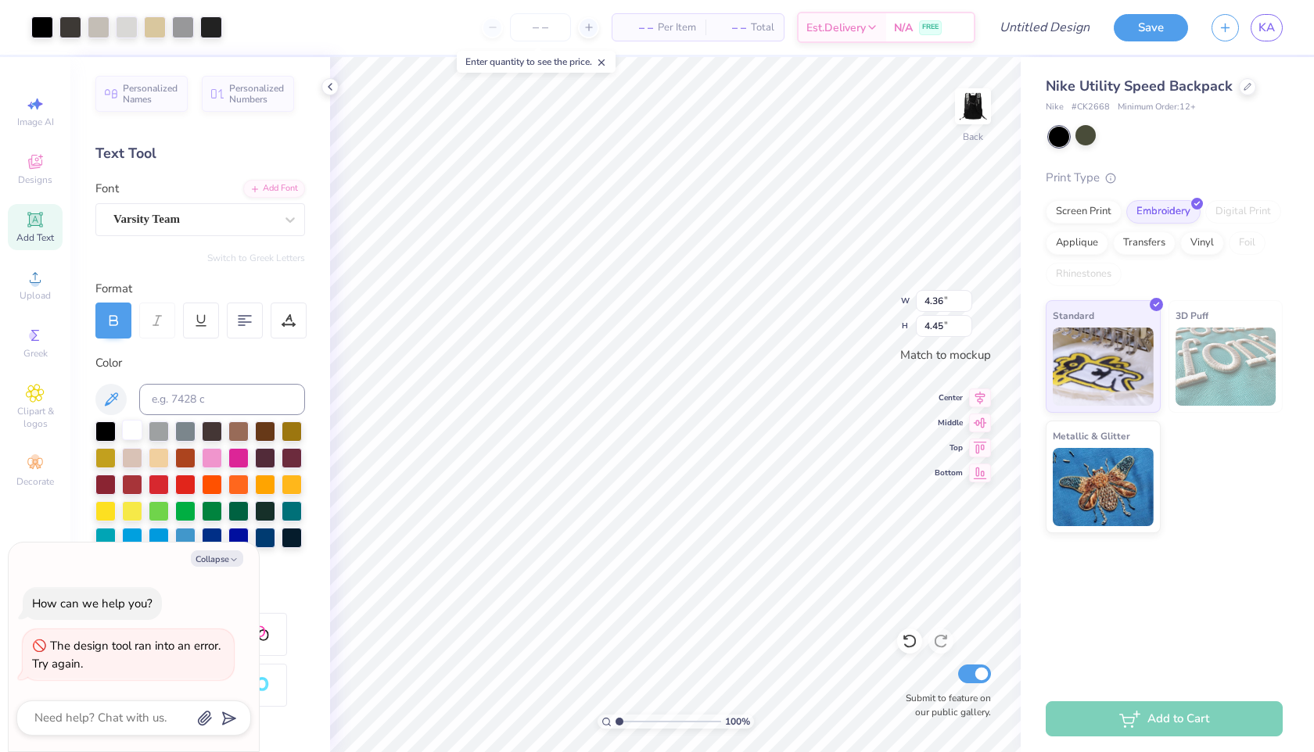
click at [128, 425] on div at bounding box center [132, 430] width 20 height 20
click at [206, 450] on div at bounding box center [212, 457] width 20 height 20
click at [139, 432] on div at bounding box center [132, 430] width 20 height 20
type textarea "x"
type input "3.99"
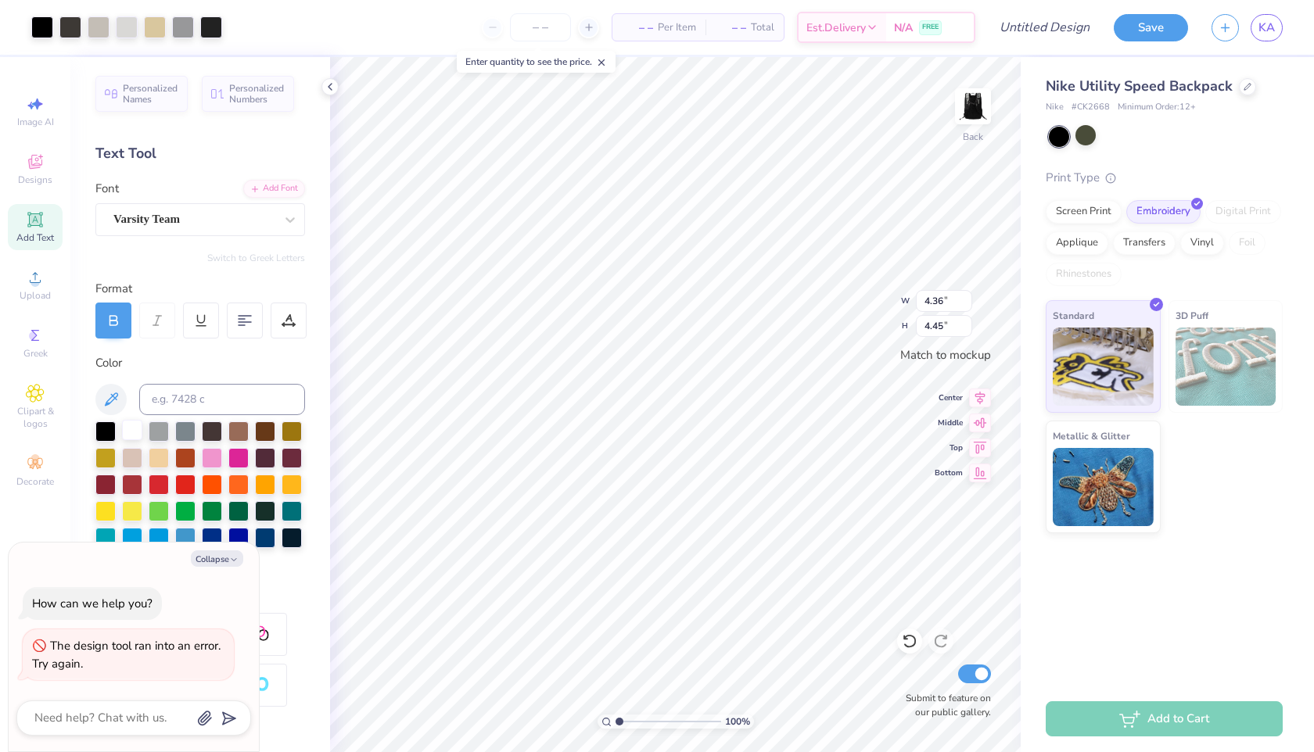
type input "1.24"
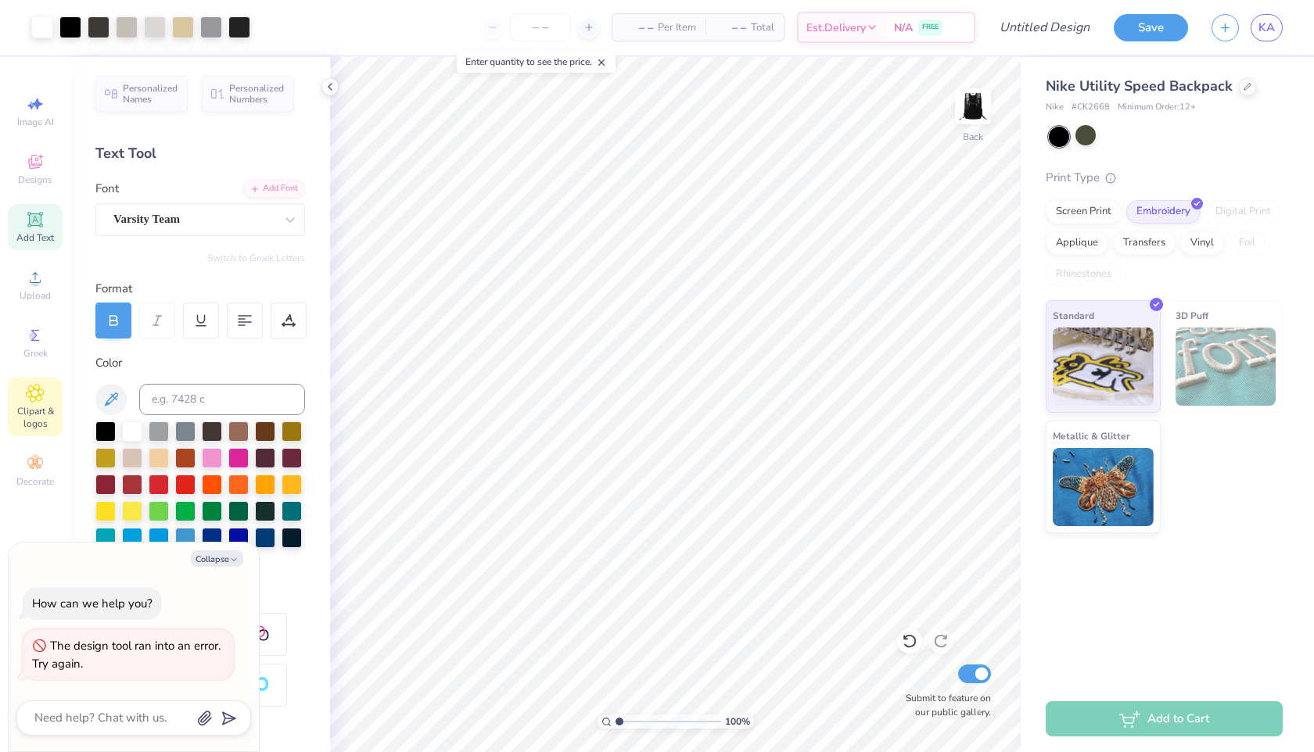
click at [35, 401] on icon at bounding box center [35, 393] width 18 height 19
type textarea "x"
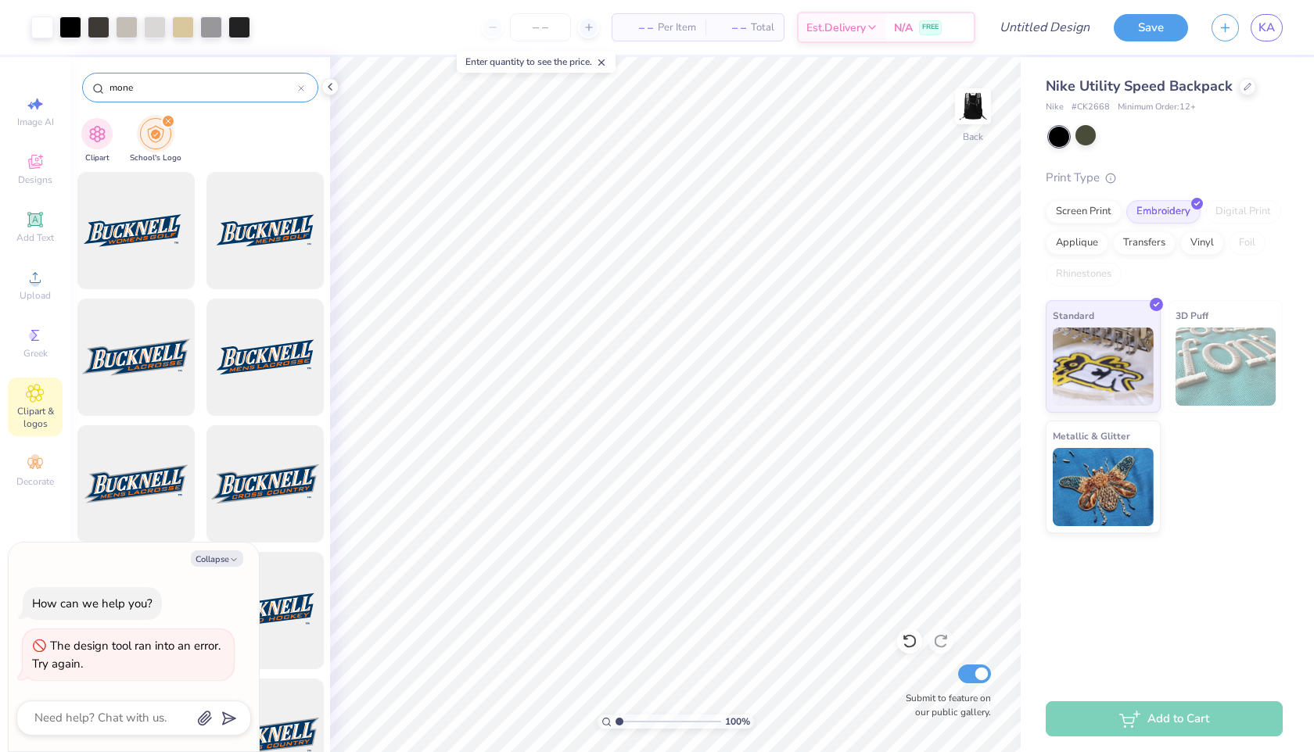
type input "money"
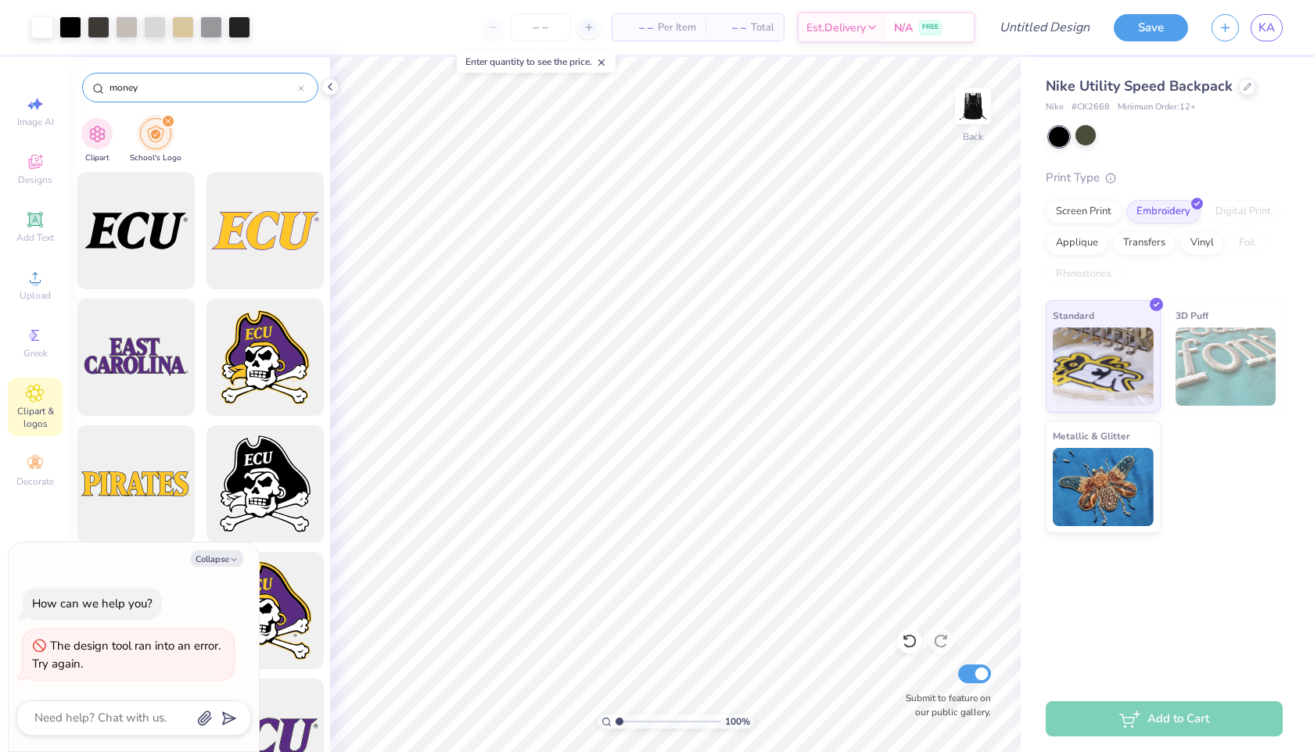
click at [299, 87] on icon at bounding box center [301, 88] width 6 height 6
type input "n"
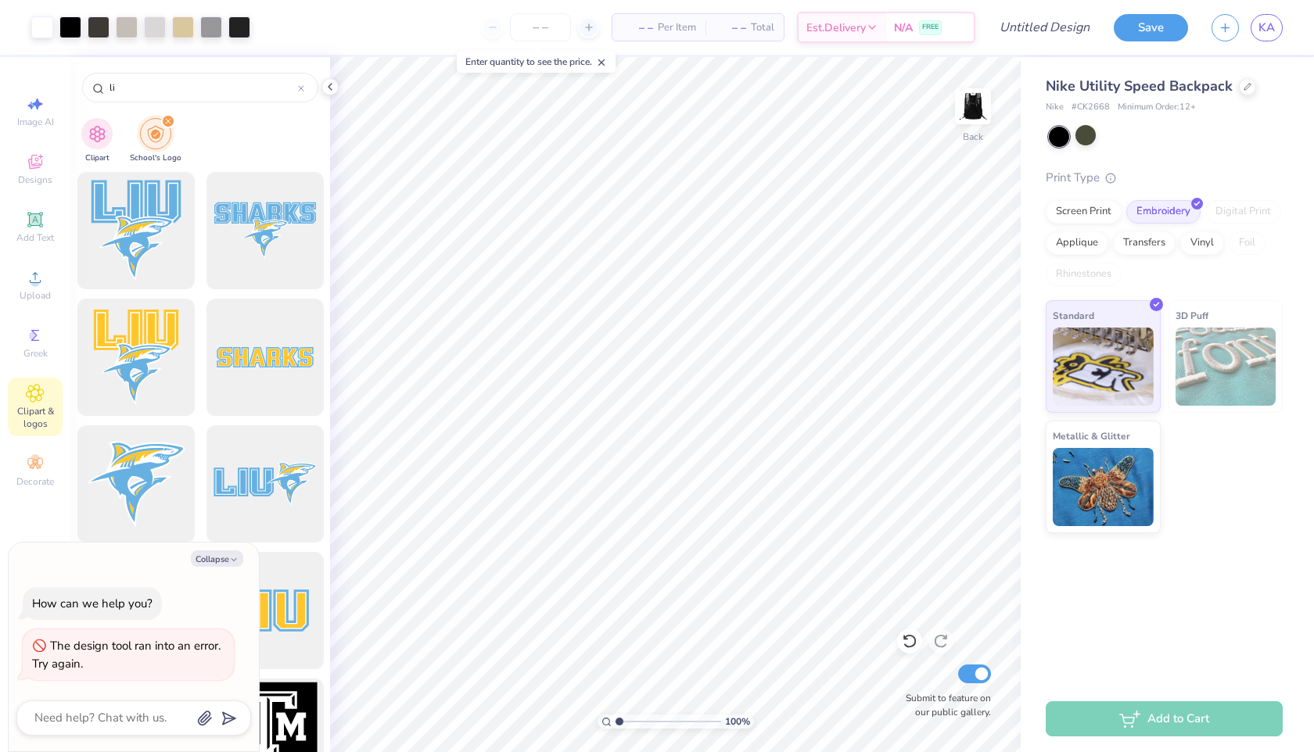
type input "li"
click at [30, 166] on icon at bounding box center [35, 164] width 13 height 10
type textarea "x"
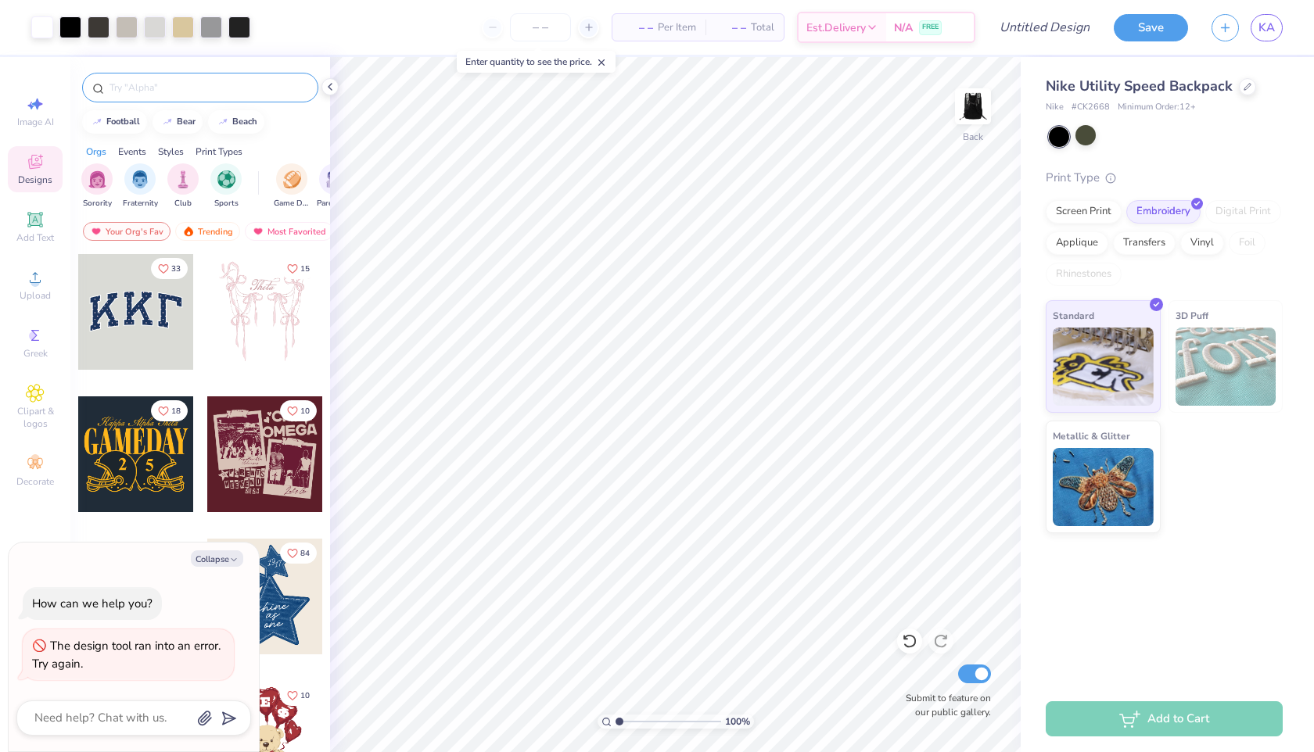
click at [184, 88] on input "text" at bounding box center [208, 88] width 200 height 16
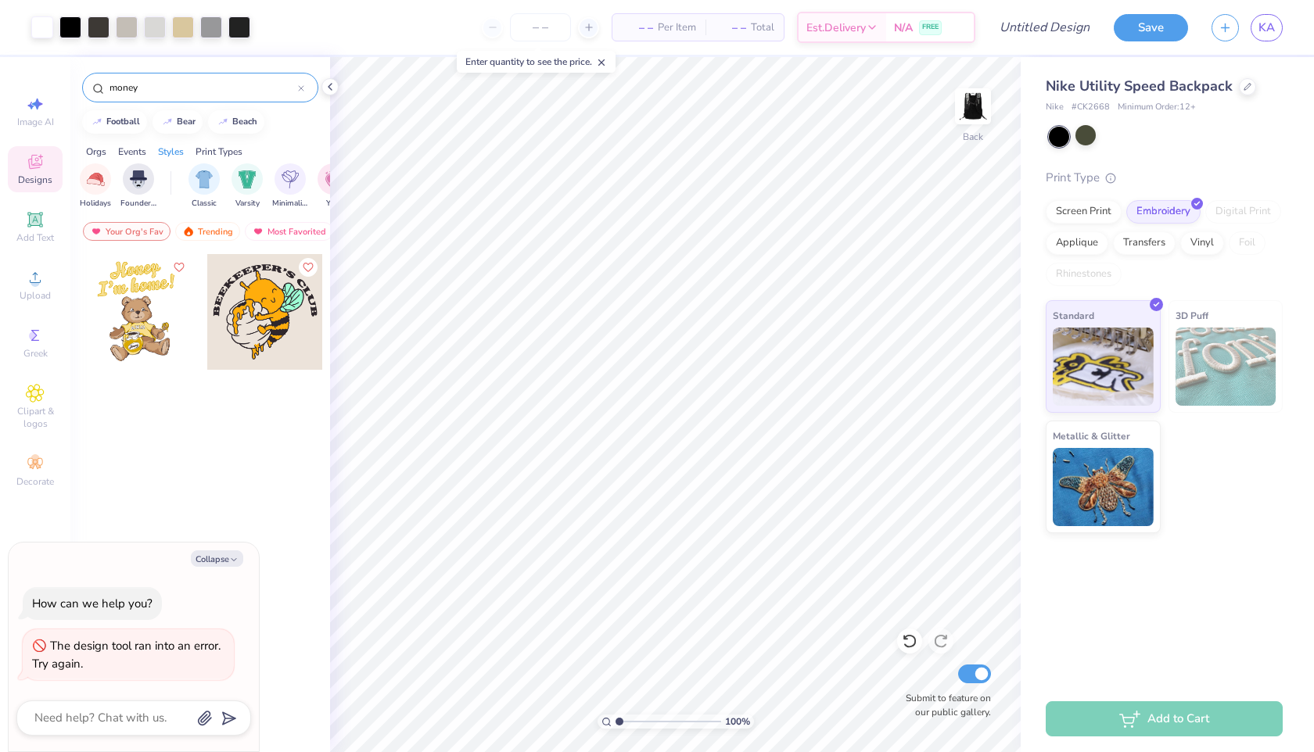
scroll to position [0, 729]
type input "money"
click at [220, 181] on div "filter for Varsity" at bounding box center [230, 178] width 31 height 31
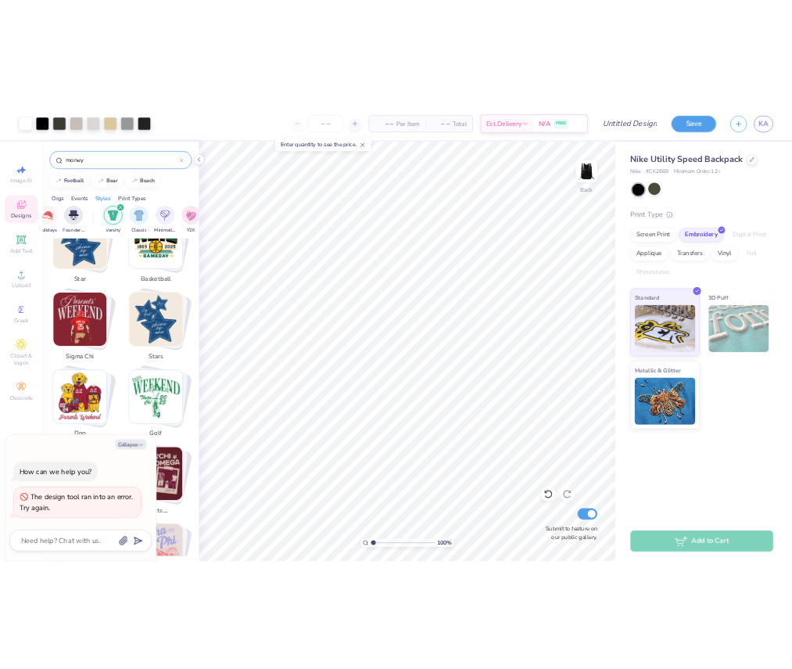
scroll to position [573, 0]
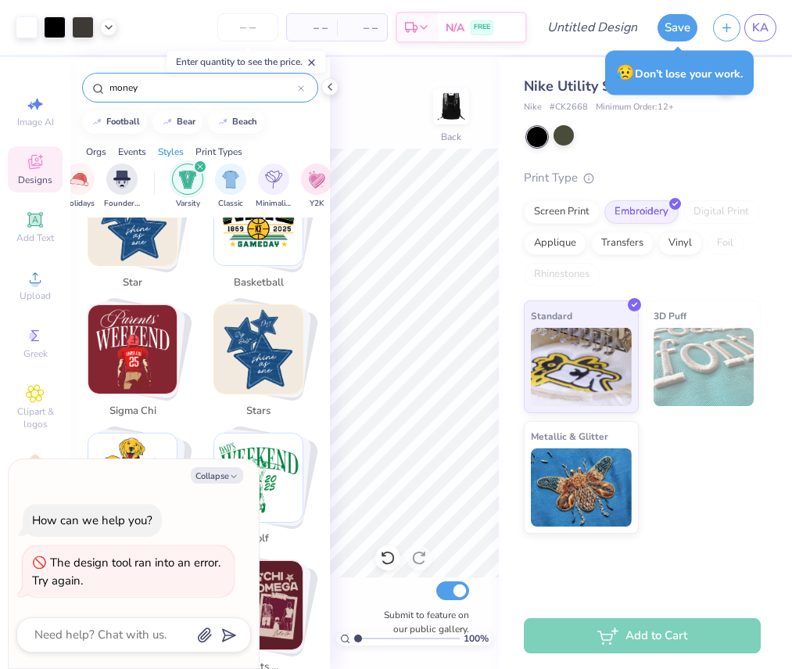
type textarea "x"
